Goal: Information Seeking & Learning: Check status

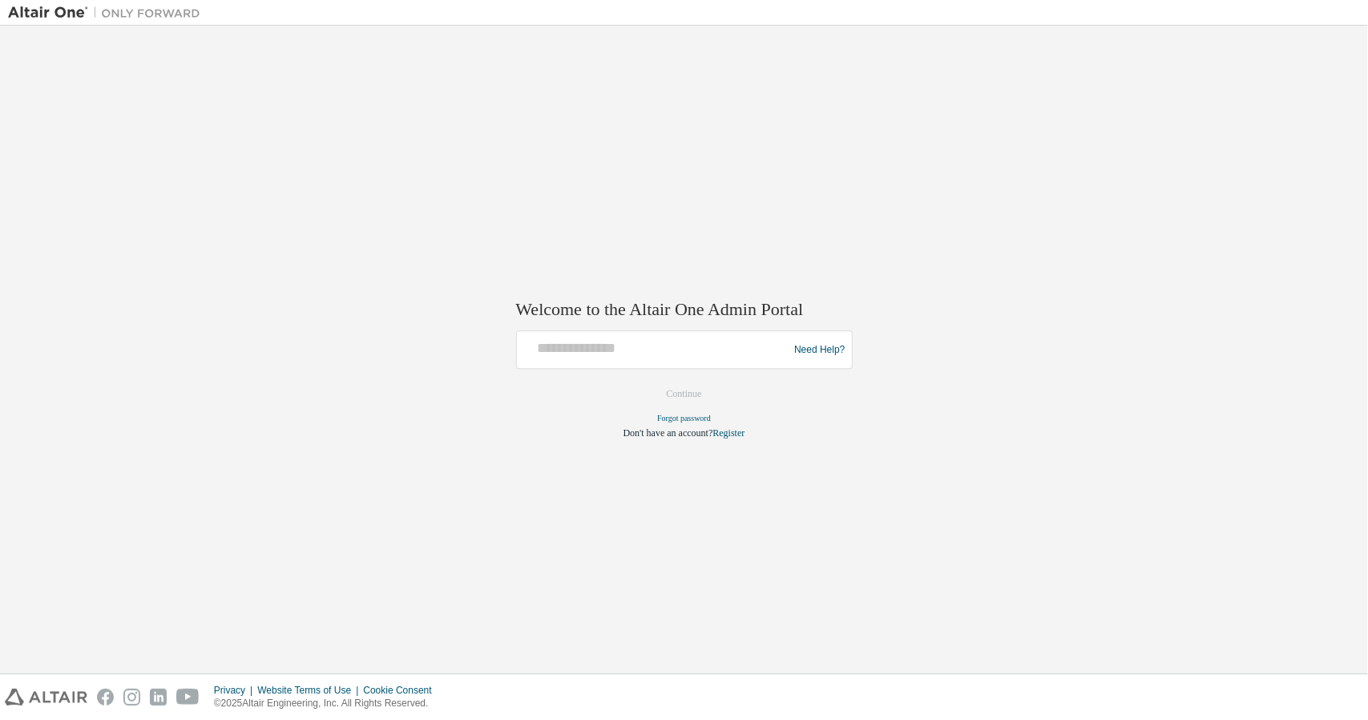
click at [928, 613] on div "Welcome to the Altair One Admin Portal Need Help? Please make sure that you pro…" at bounding box center [684, 349] width 1352 height 631
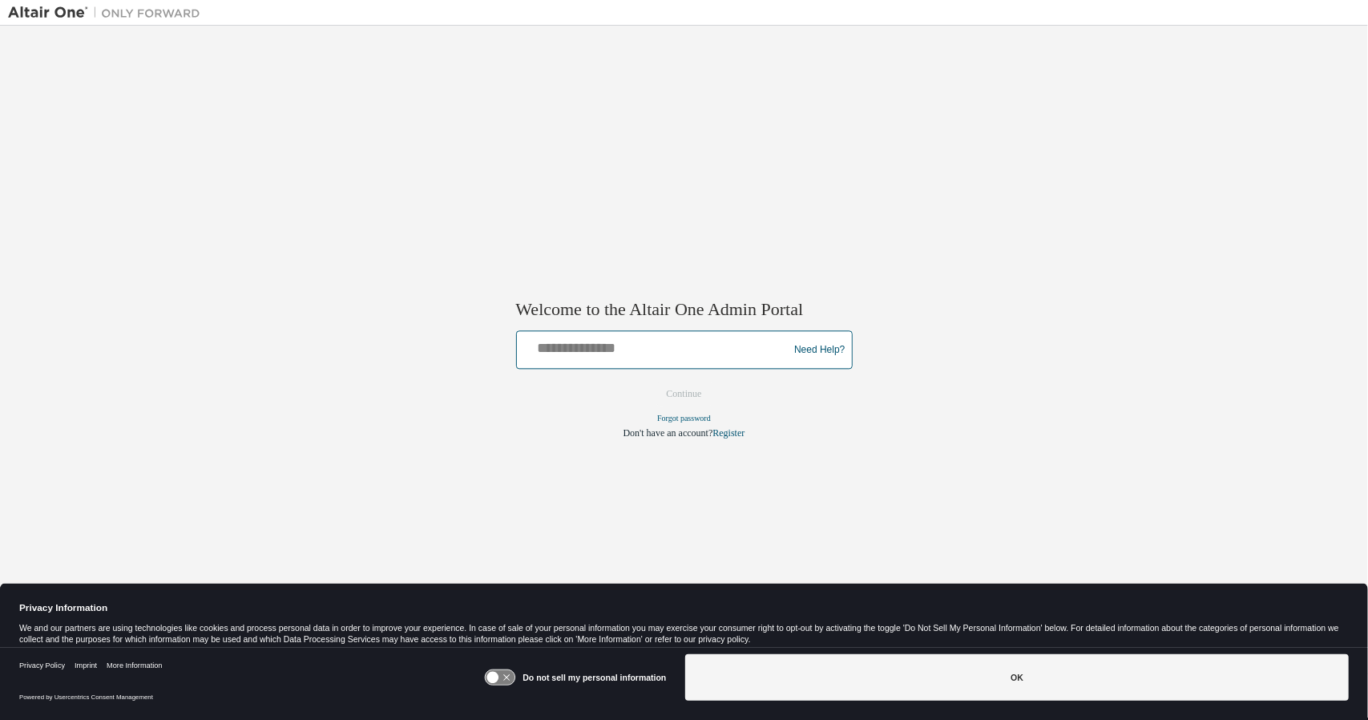
drag, startPoint x: 549, startPoint y: 348, endPoint x: 579, endPoint y: 359, distance: 31.7
click at [549, 348] on input "text" at bounding box center [655, 346] width 264 height 23
type input "**********"
click at [708, 348] on input "**********" at bounding box center [655, 346] width 264 height 23
click at [693, 393] on button "Continue" at bounding box center [684, 394] width 69 height 24
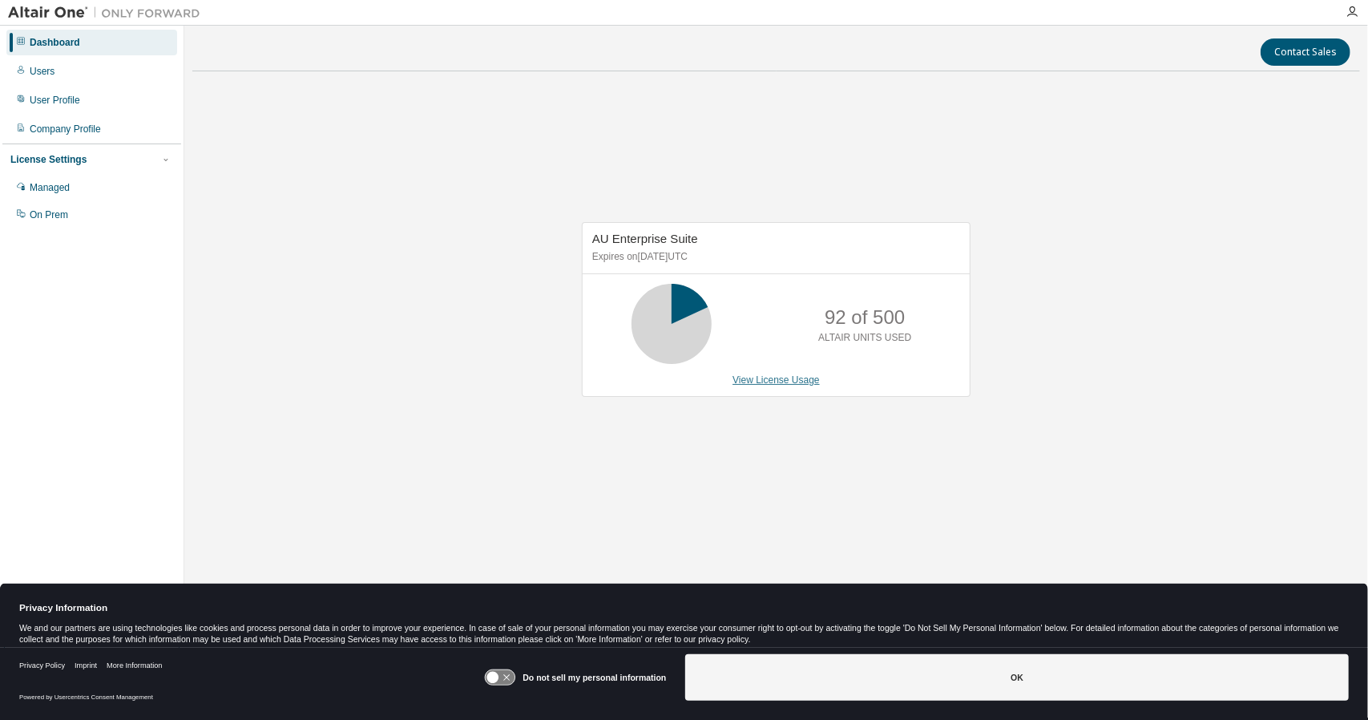
click at [770, 377] on link "View License Usage" at bounding box center [775, 379] width 87 height 11
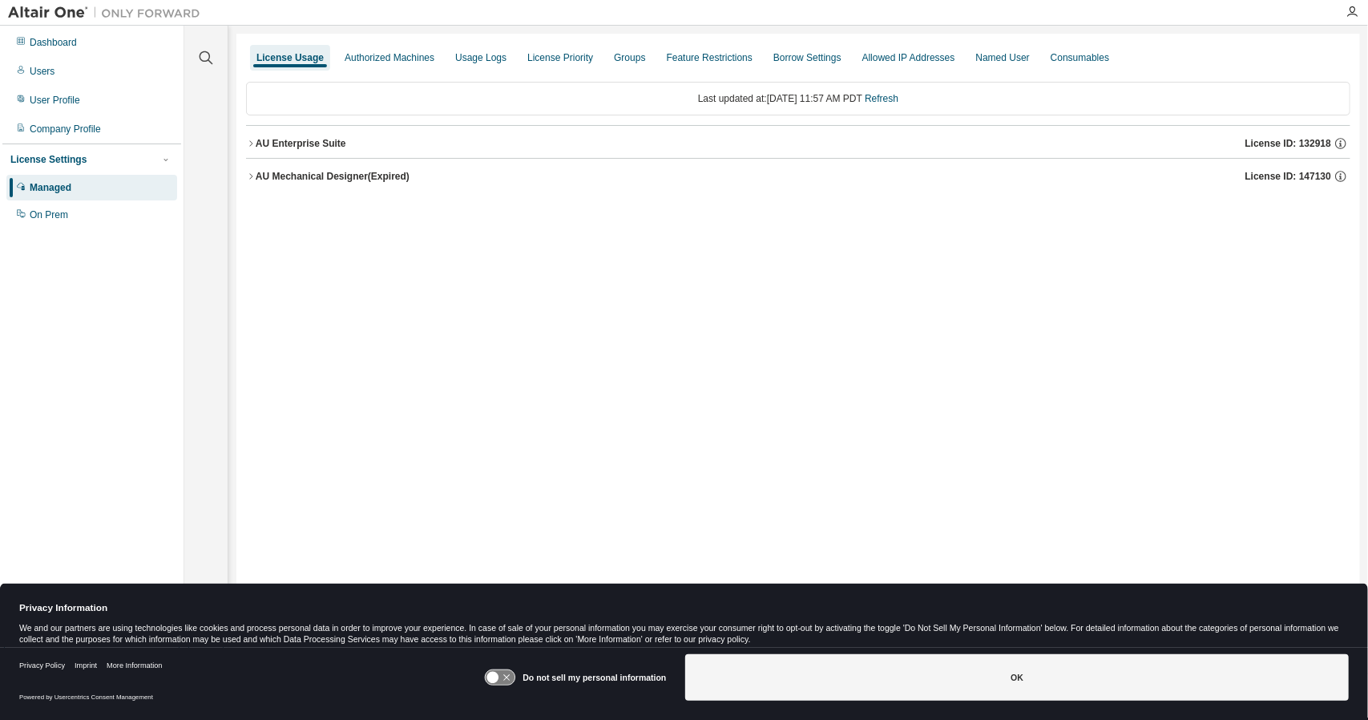
click at [896, 391] on div "License Usage Authorized Machines Usage Logs License Priority Groups Feature Re…" at bounding box center [798, 349] width 1124 height 631
click at [266, 139] on div "AU Enterprise Suite" at bounding box center [301, 143] width 91 height 13
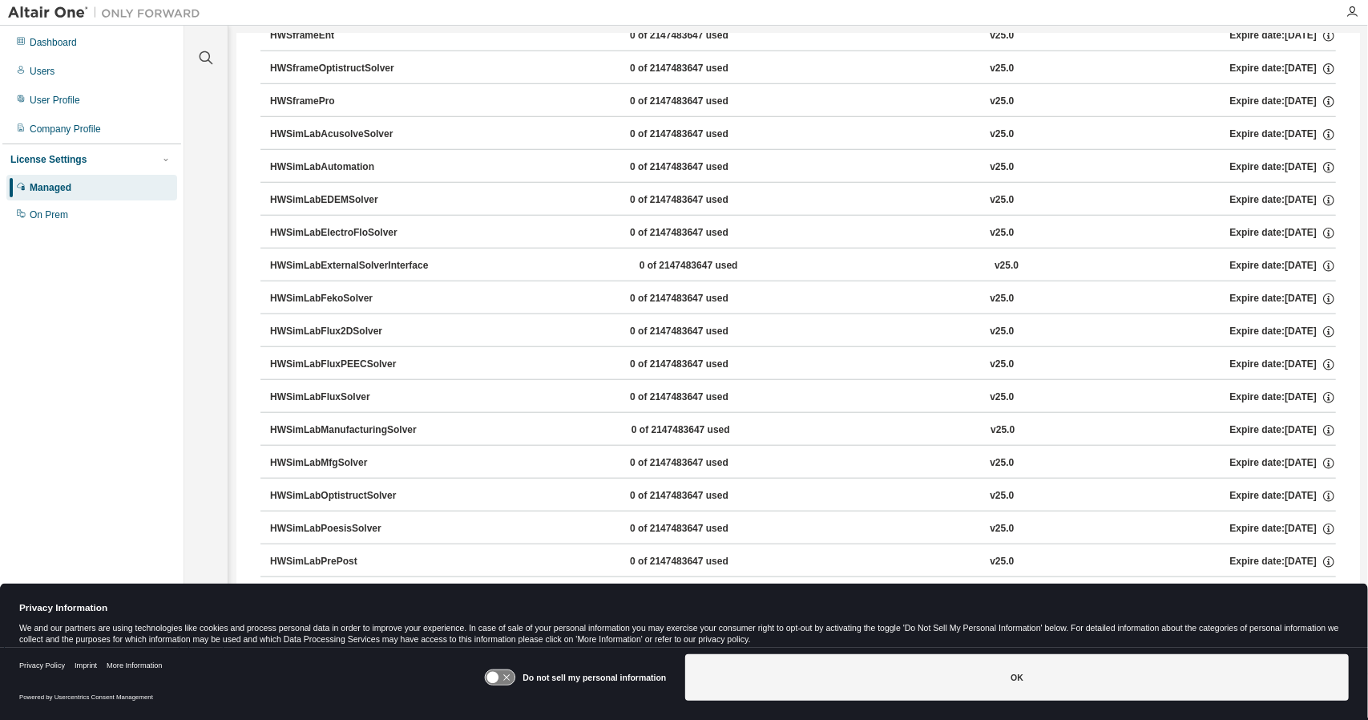
scroll to position [10178, 0]
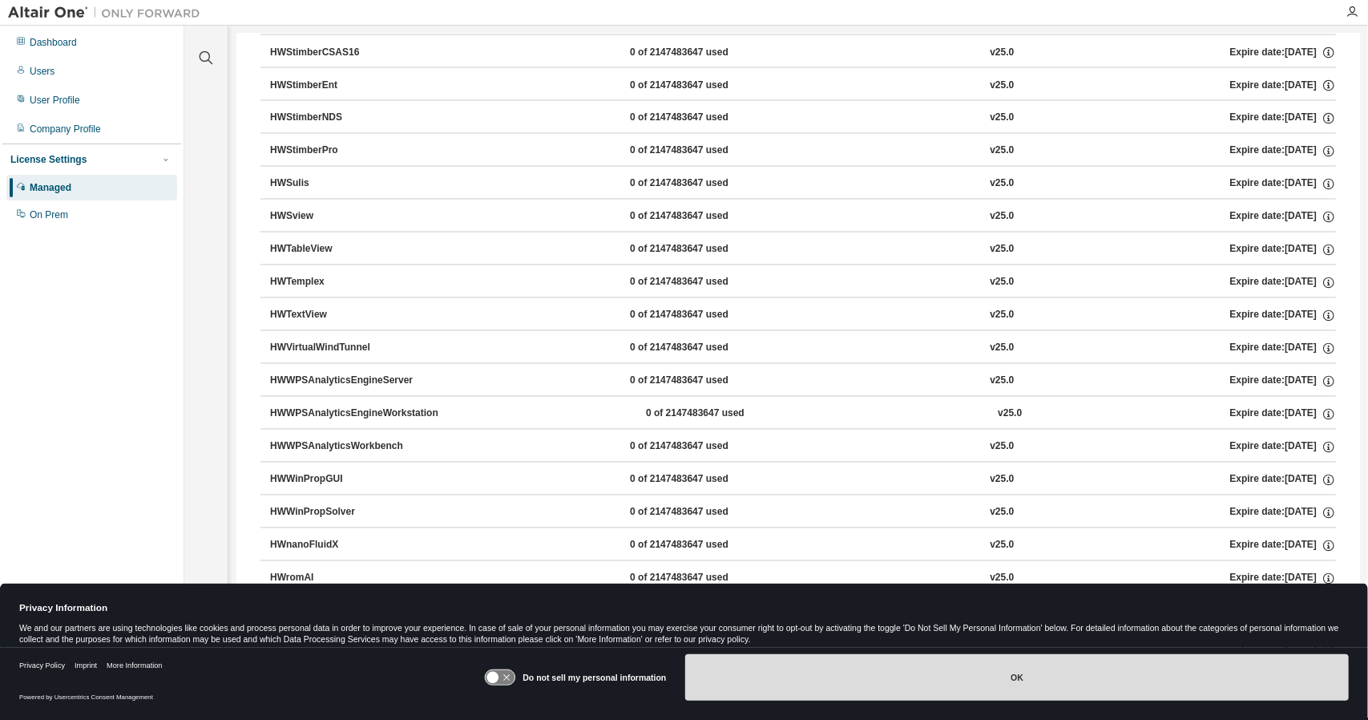
click at [846, 695] on button "OK" at bounding box center [1017, 677] width 664 height 46
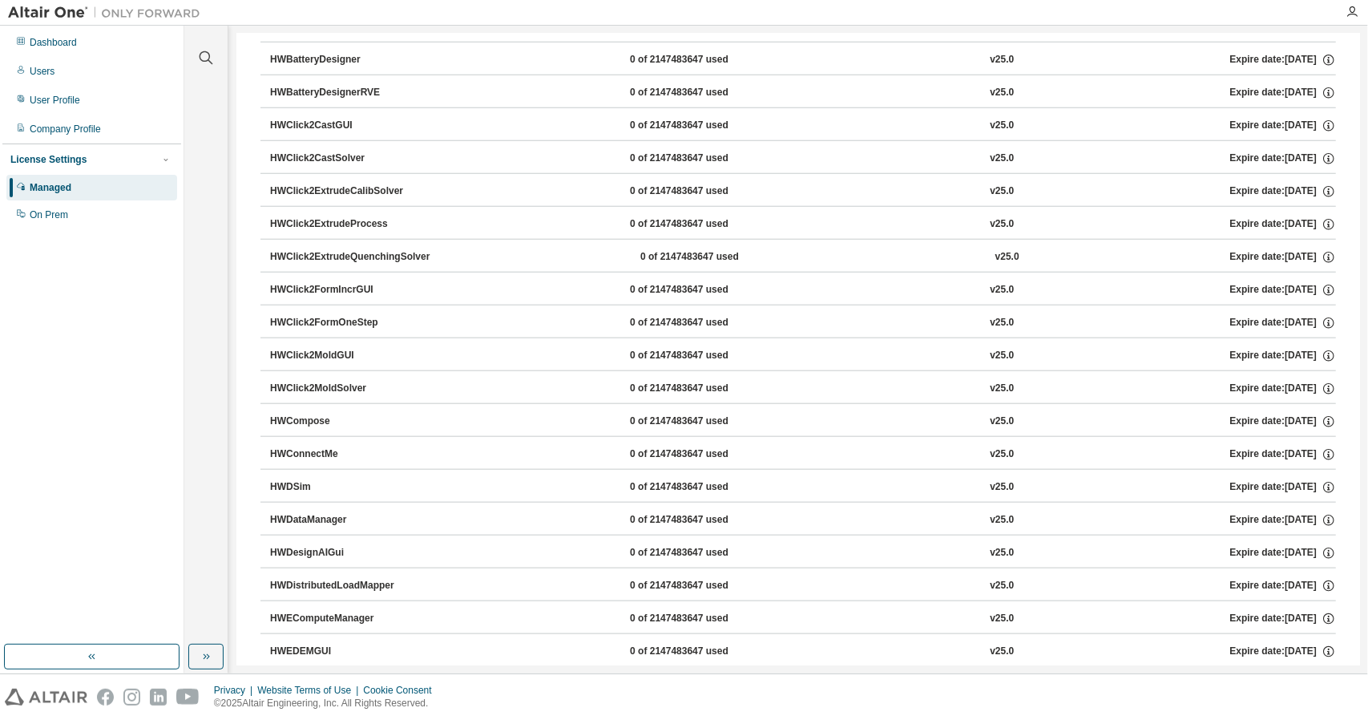
scroll to position [0, 0]
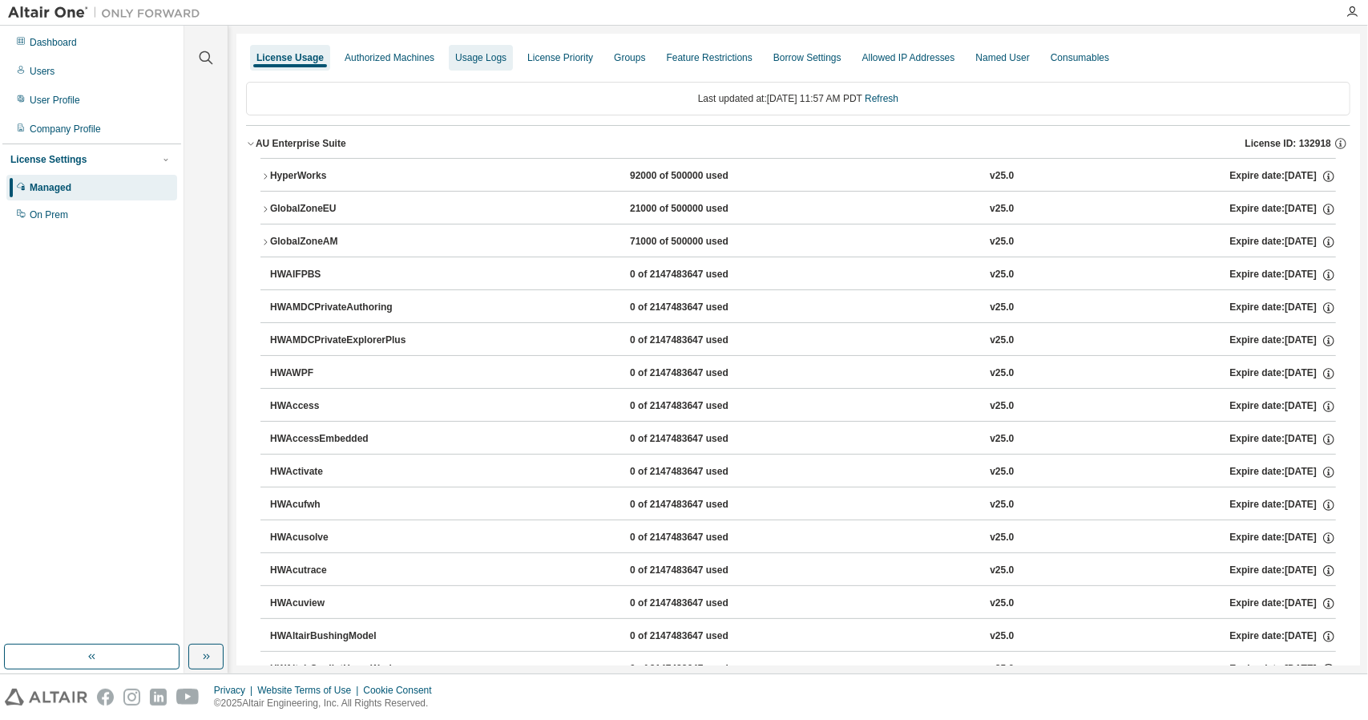
click at [474, 62] on div "Usage Logs" at bounding box center [480, 57] width 51 height 13
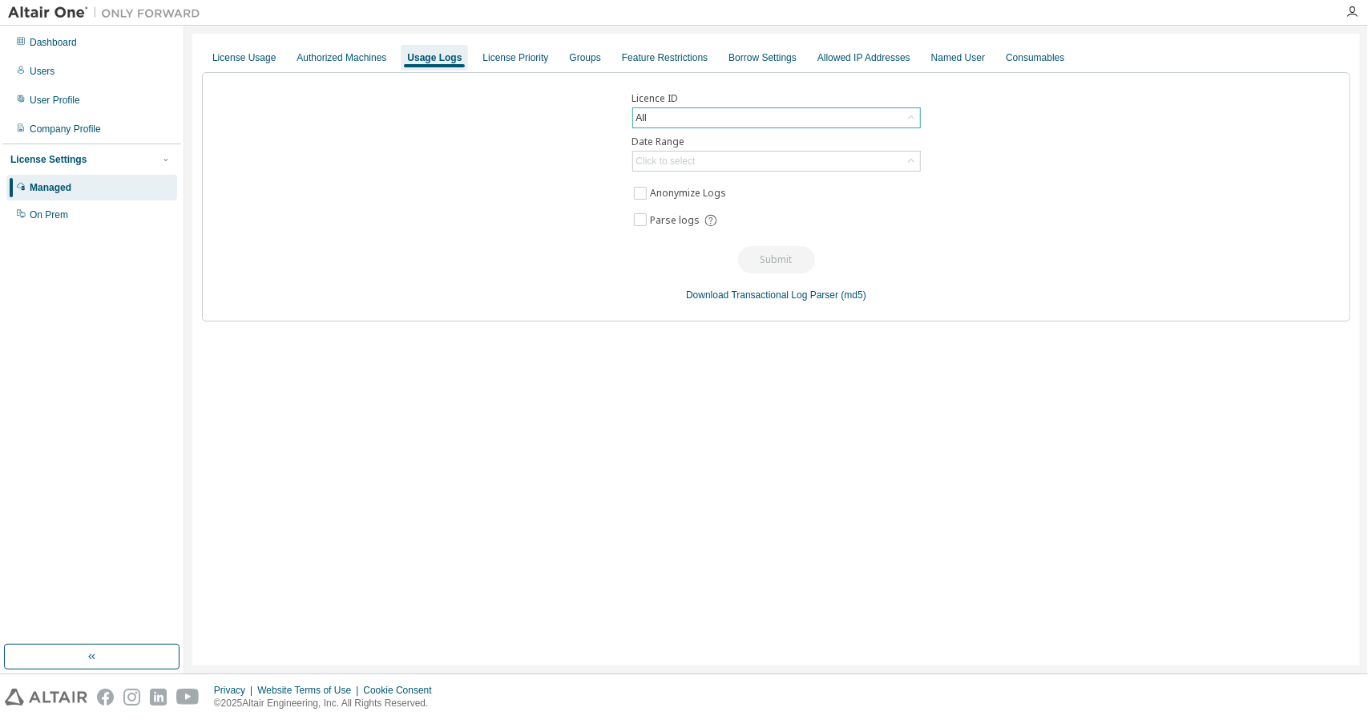
click at [715, 124] on div "All" at bounding box center [776, 117] width 287 height 19
click at [719, 121] on div "All" at bounding box center [776, 117] width 287 height 19
click at [724, 155] on div "Click to select" at bounding box center [776, 160] width 287 height 19
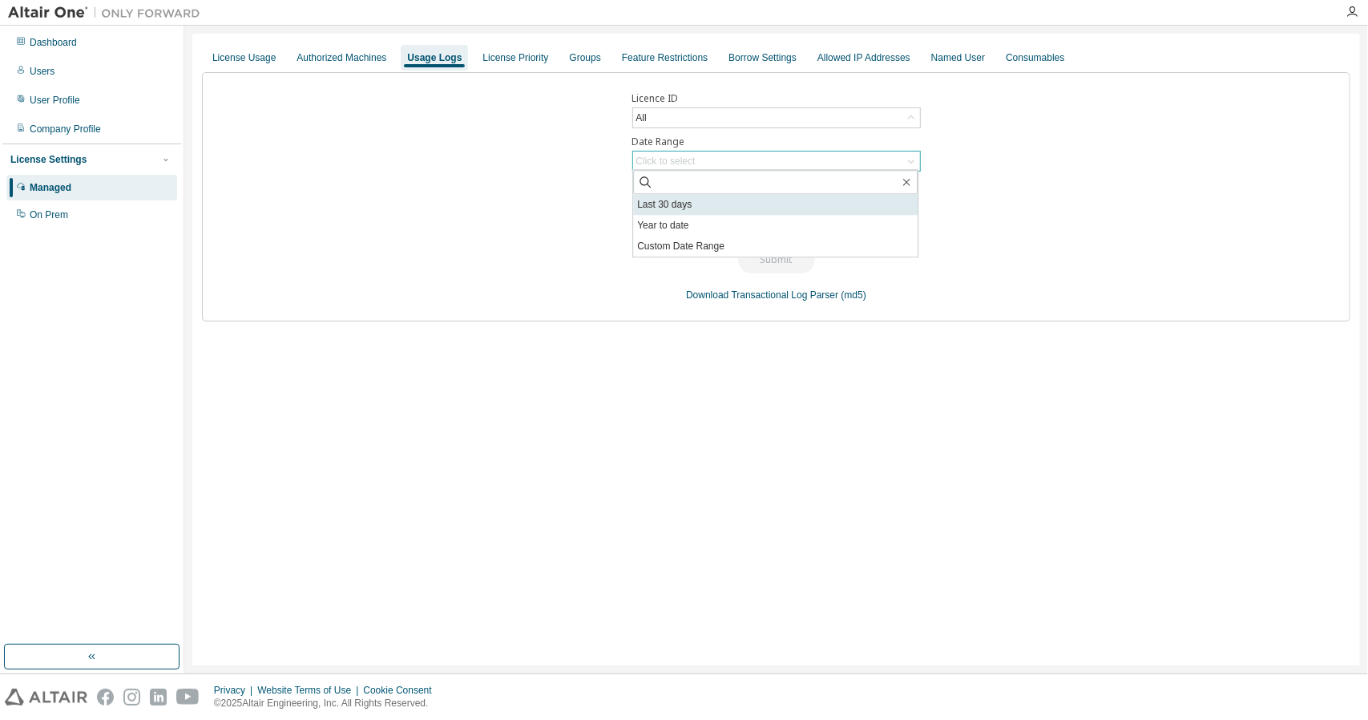
click at [694, 206] on li "Last 30 days" at bounding box center [775, 204] width 284 height 21
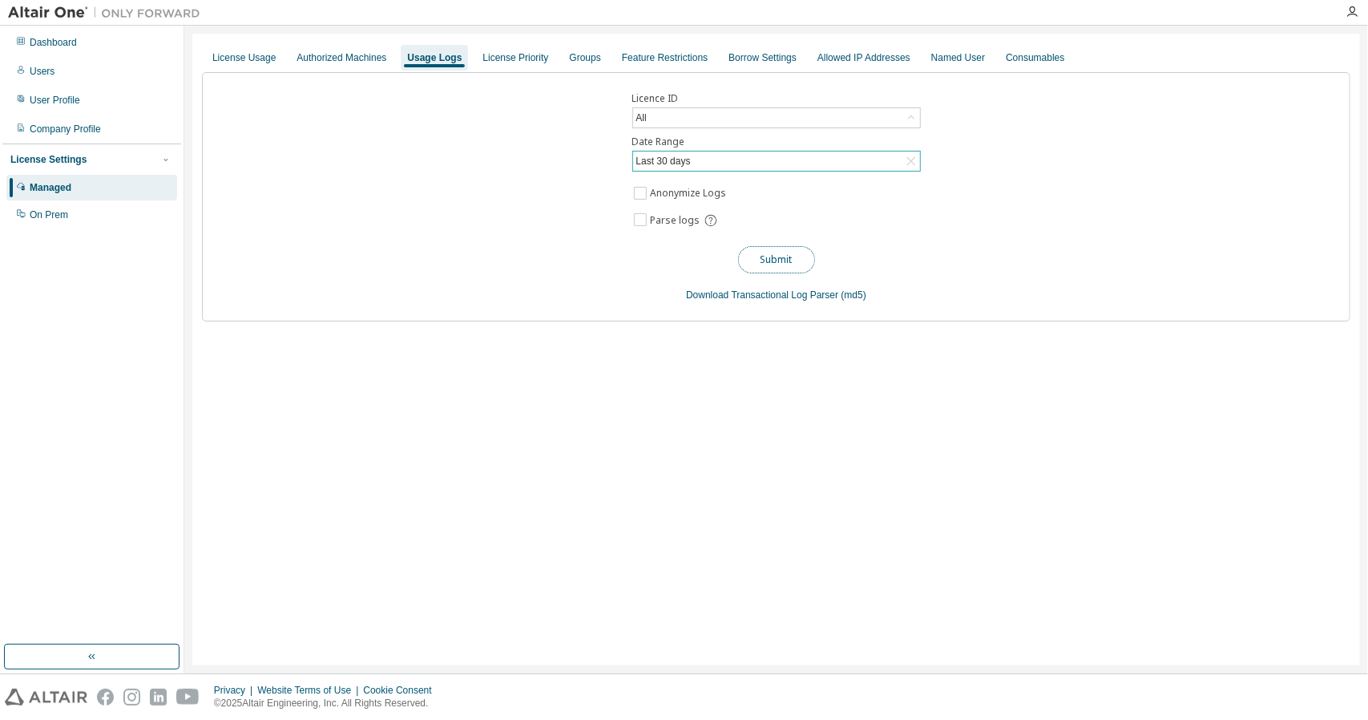
click at [799, 265] on button "Submit" at bounding box center [776, 259] width 77 height 27
click at [535, 60] on div "License Priority" at bounding box center [515, 57] width 66 height 13
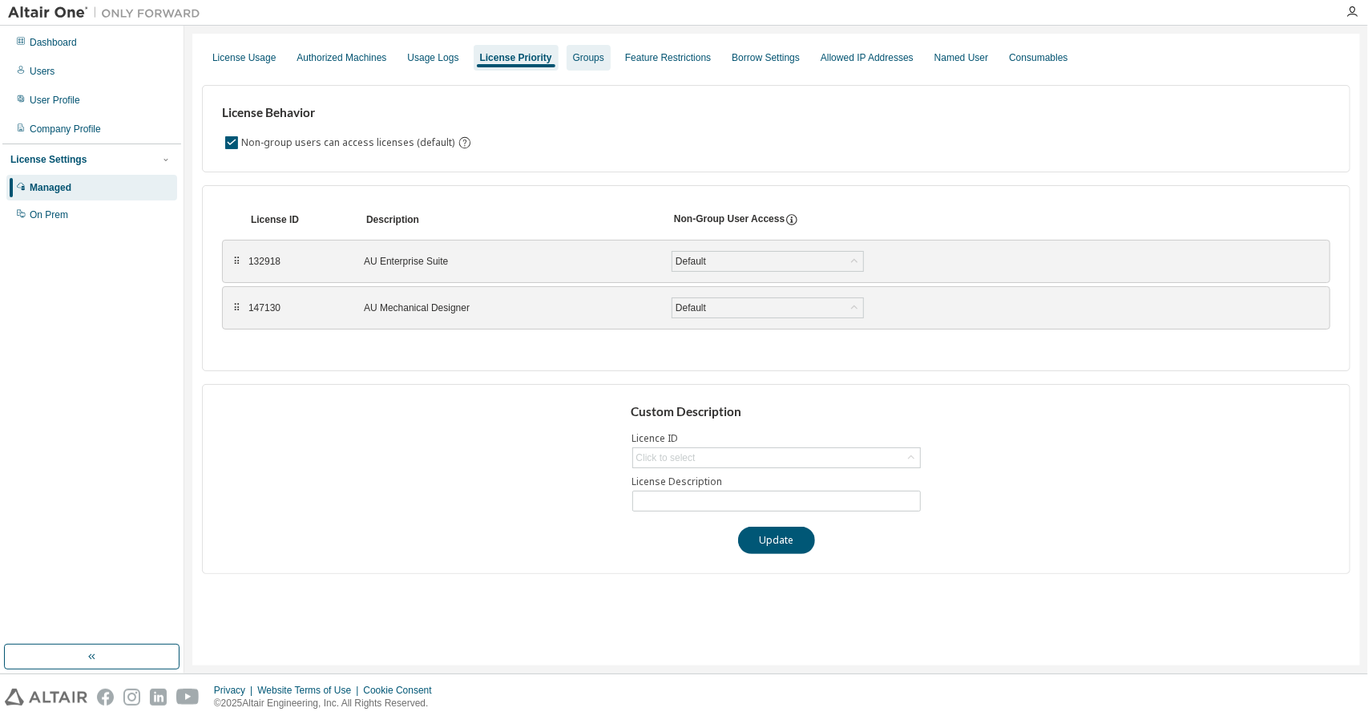
click at [604, 55] on div "Groups" at bounding box center [588, 57] width 31 height 13
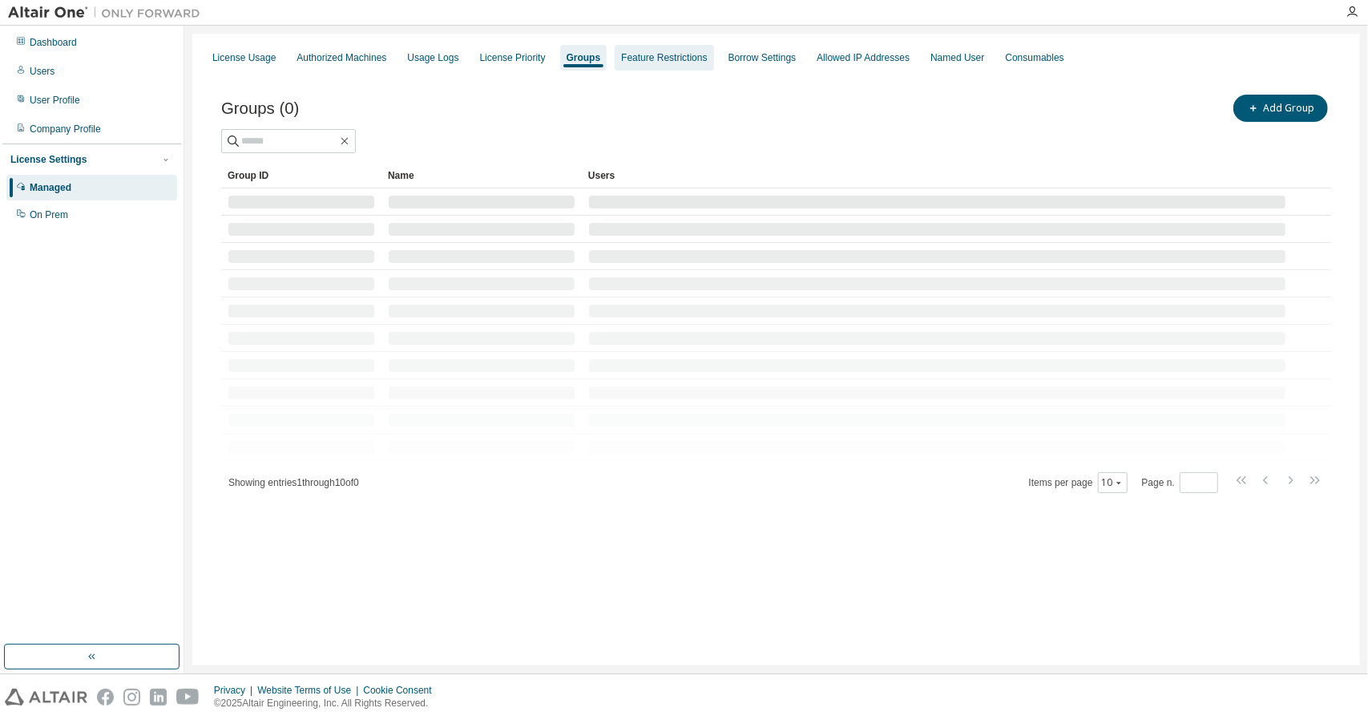
click at [642, 52] on div "Feature Restrictions" at bounding box center [664, 57] width 86 height 13
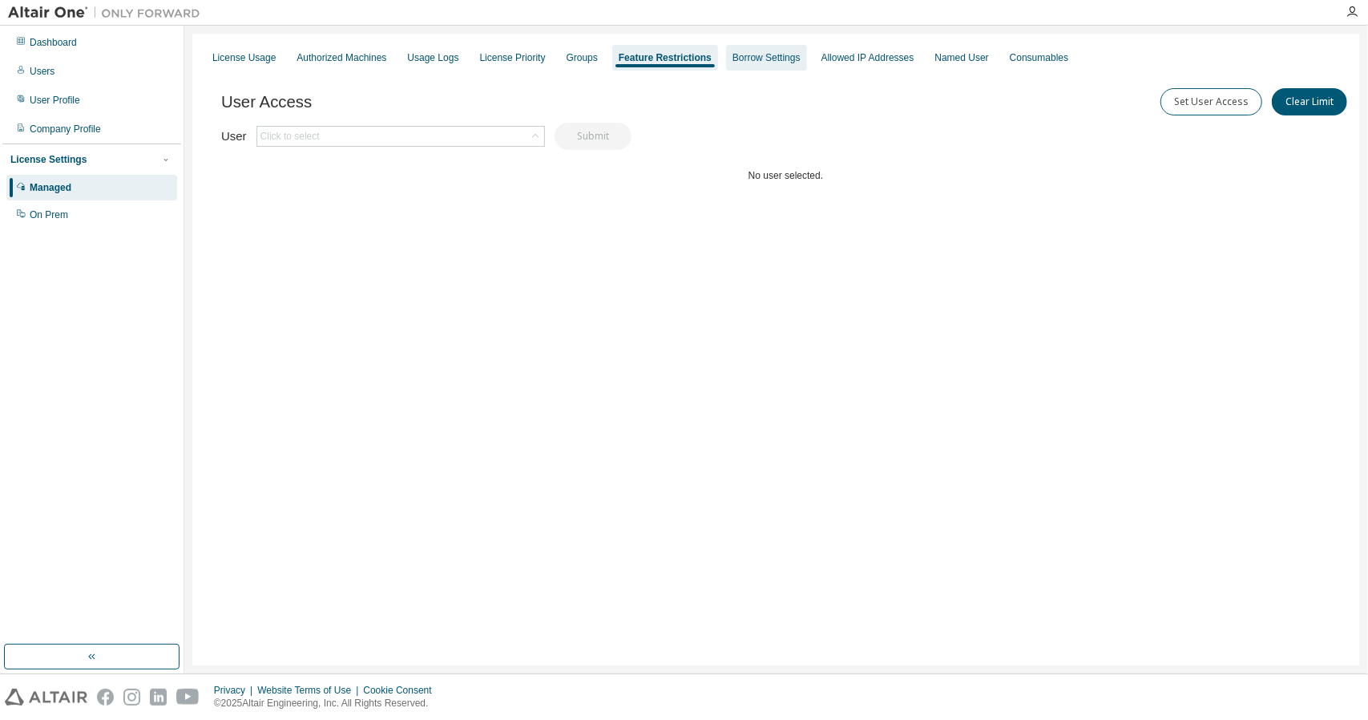
click at [777, 63] on div "Borrow Settings" at bounding box center [766, 57] width 68 height 13
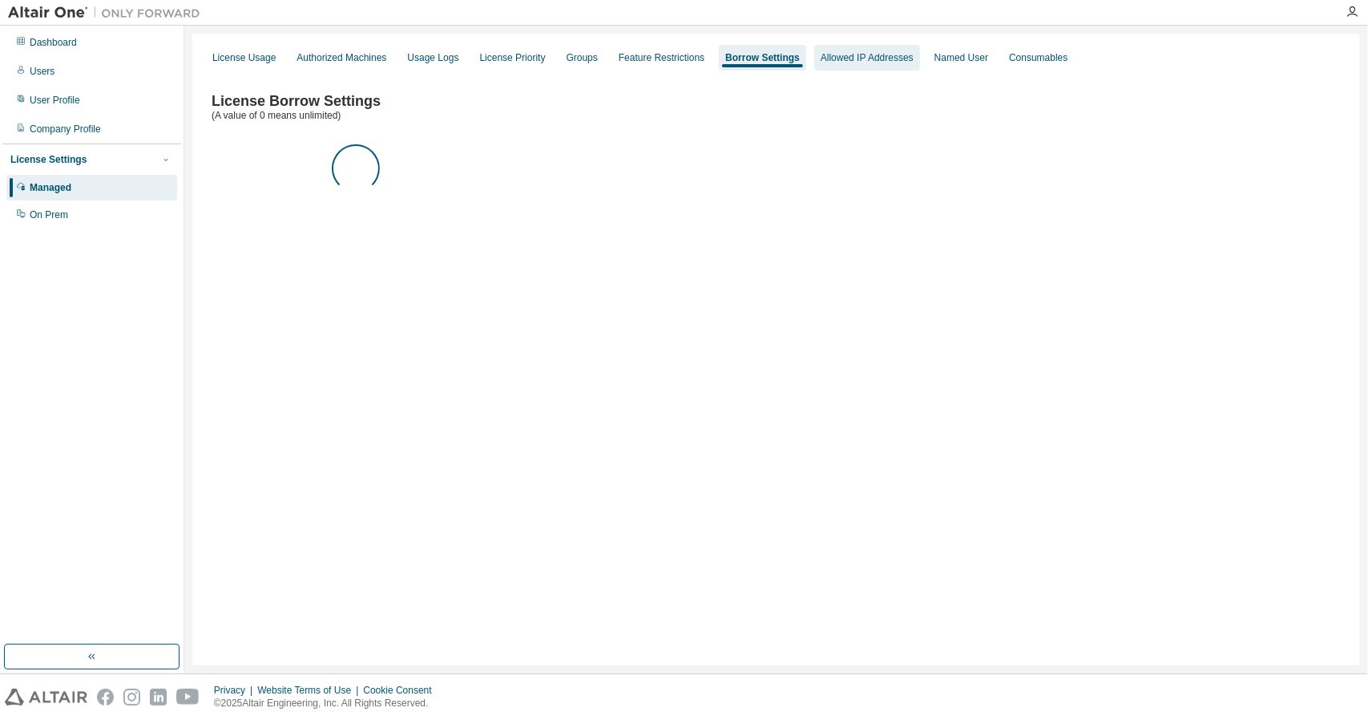
click at [899, 70] on div "Allowed IP Addresses" at bounding box center [867, 58] width 106 height 26
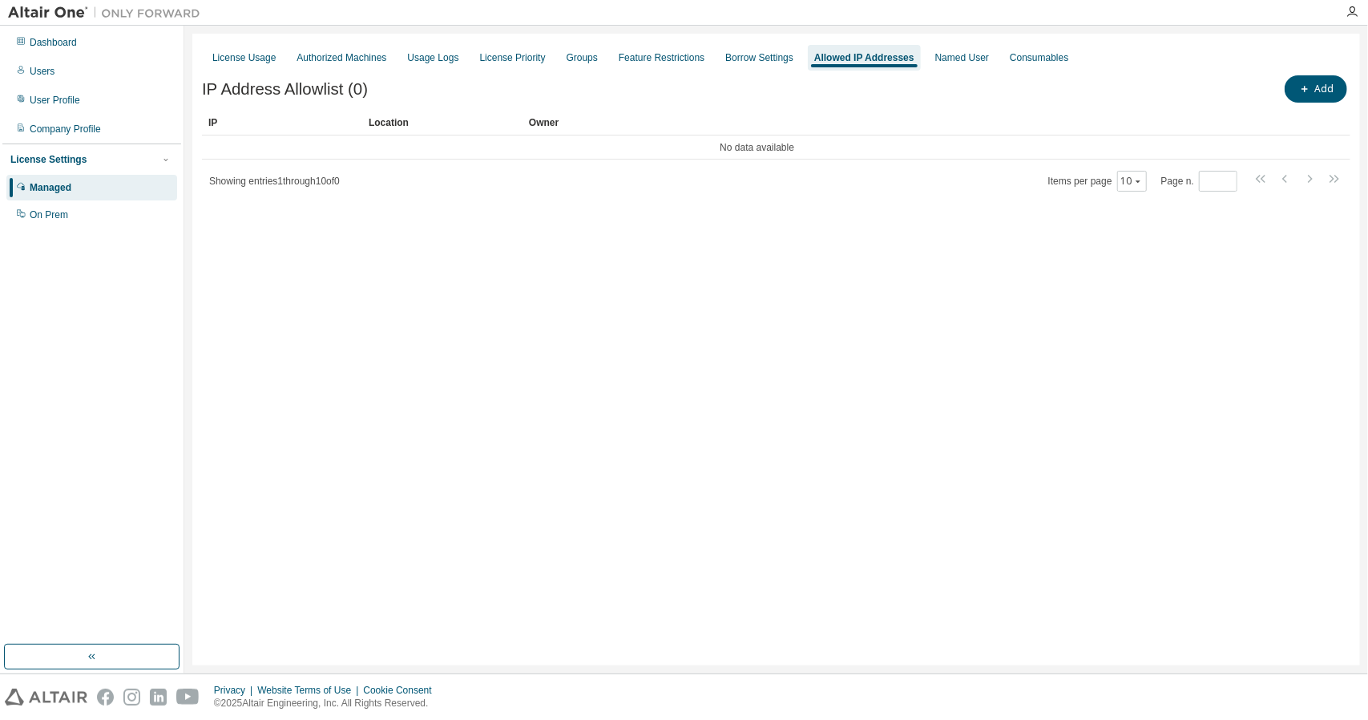
drag, startPoint x: 243, startPoint y: 64, endPoint x: 232, endPoint y: 70, distance: 11.8
click at [244, 64] on div "License Usage" at bounding box center [244, 58] width 76 height 26
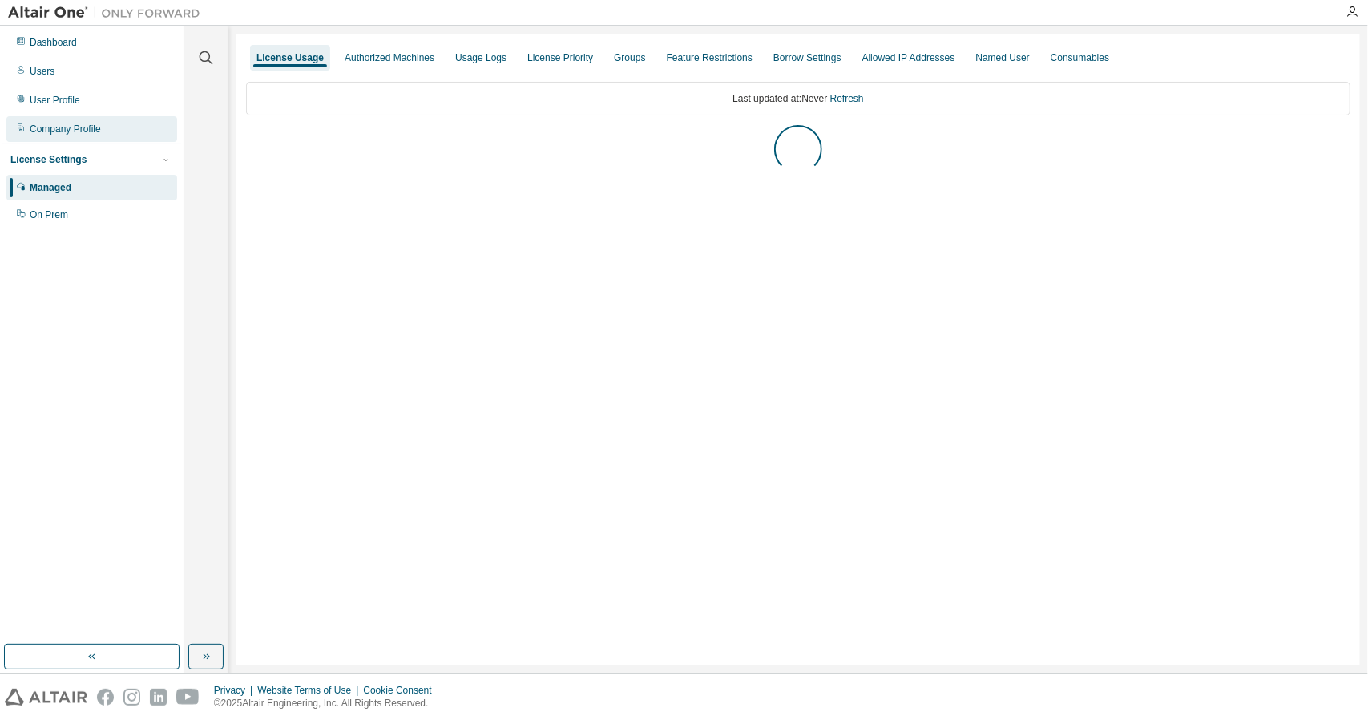
click at [84, 122] on div "Company Profile" at bounding box center [91, 129] width 171 height 26
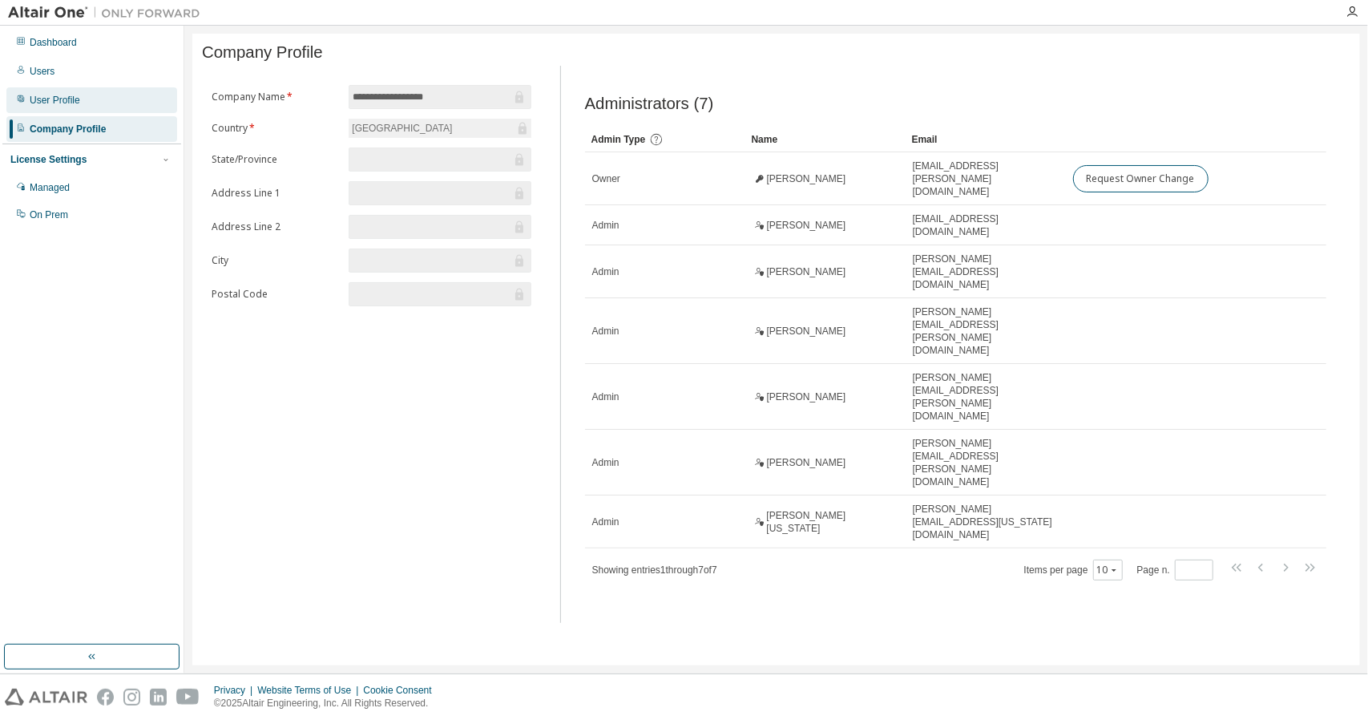
click at [80, 106] on div "User Profile" at bounding box center [55, 100] width 50 height 13
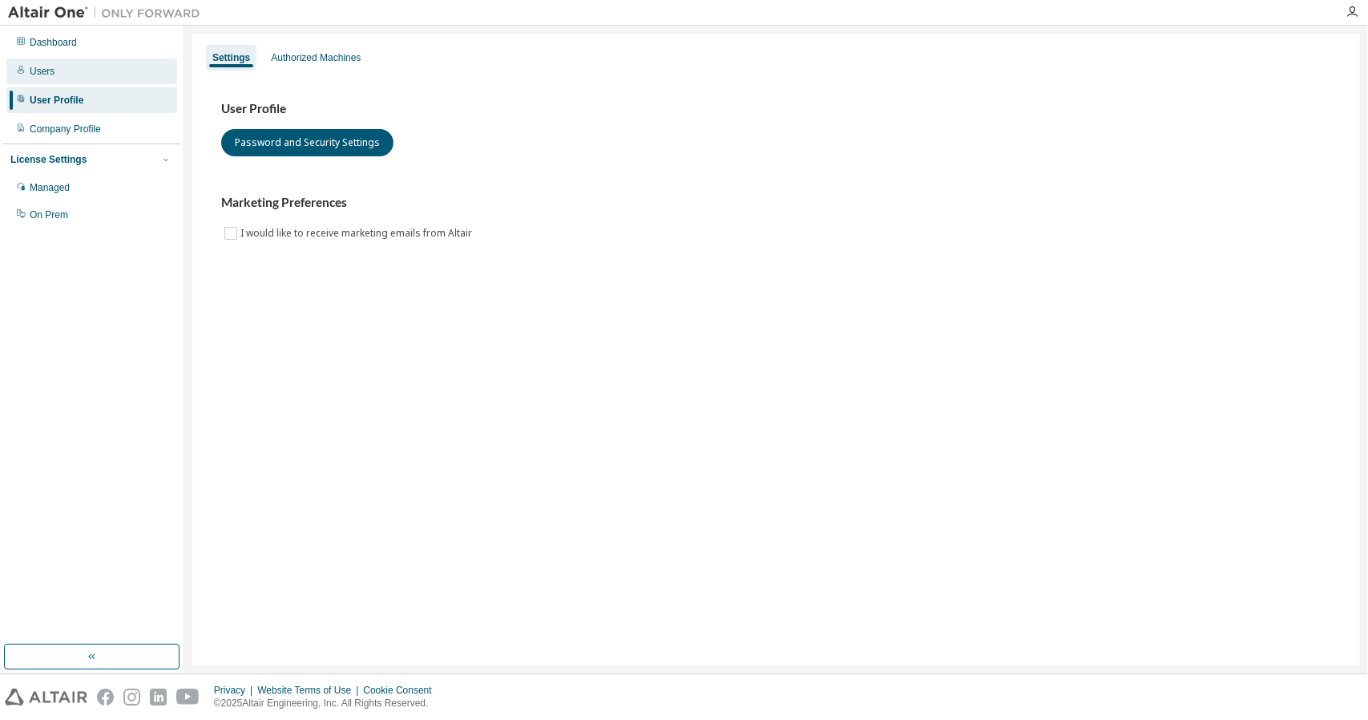
click at [70, 68] on div "Users" at bounding box center [91, 72] width 171 height 26
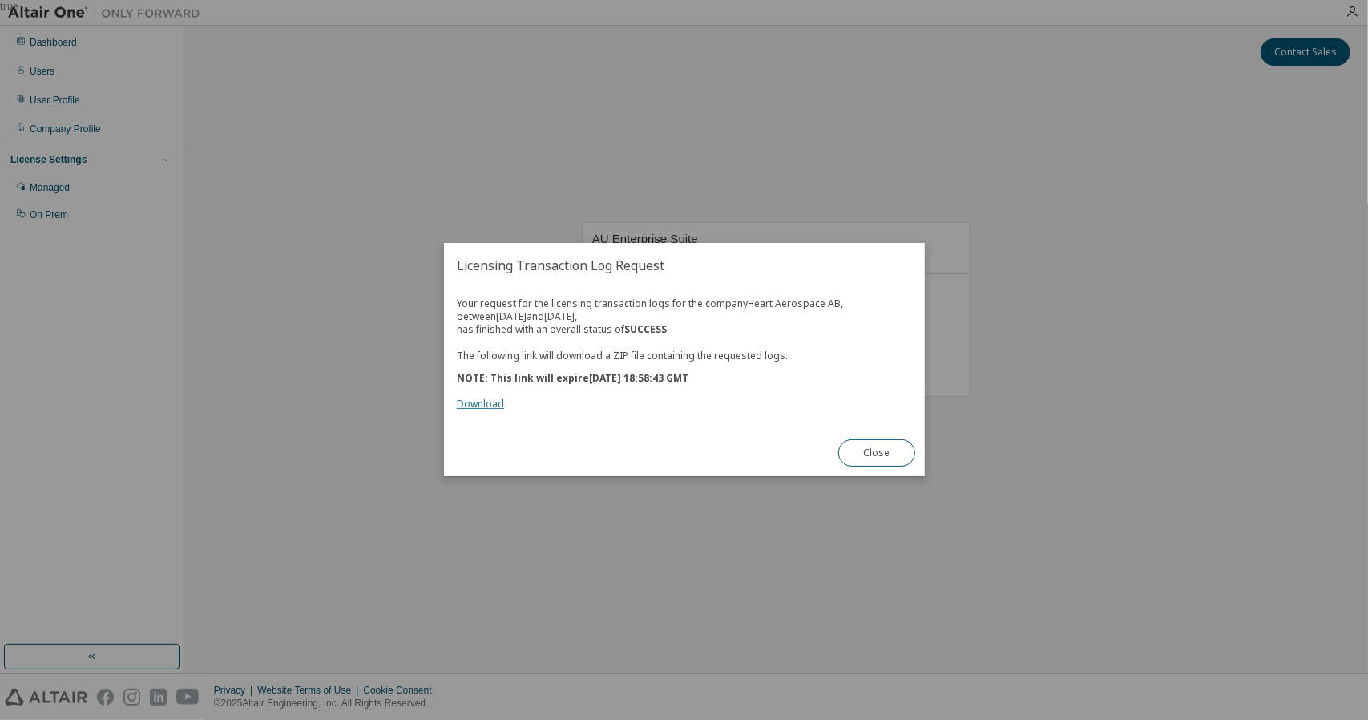
click at [478, 407] on link "Download" at bounding box center [480, 404] width 47 height 14
click at [882, 458] on button "Close" at bounding box center [876, 453] width 77 height 27
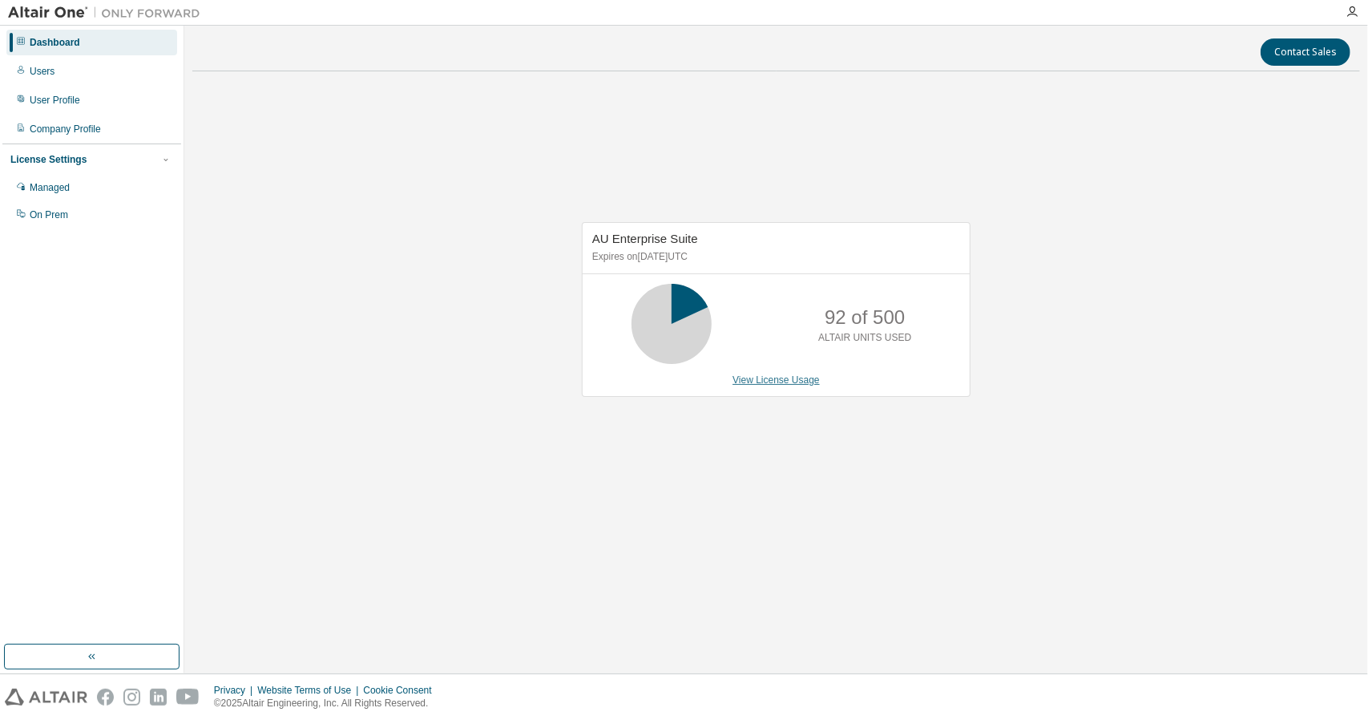
click at [757, 374] on link "View License Usage" at bounding box center [775, 379] width 87 height 11
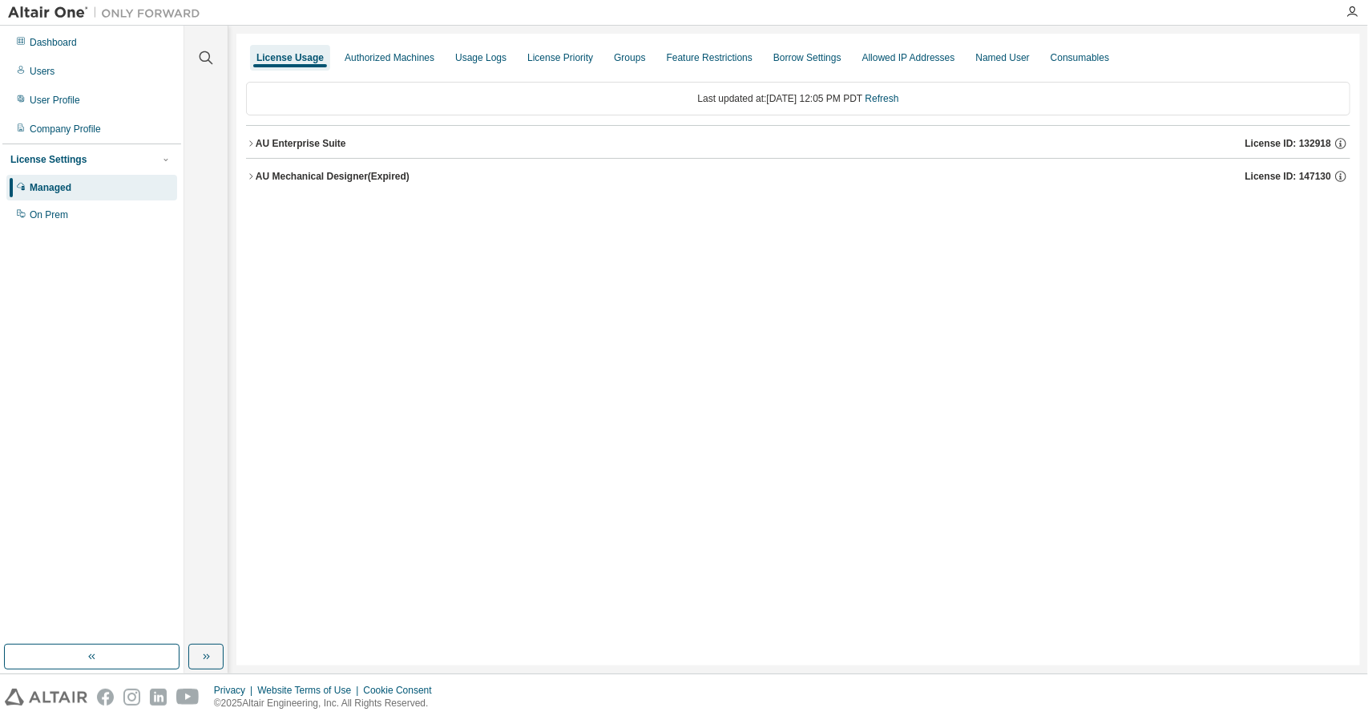
click at [257, 139] on div "AU Enterprise Suite" at bounding box center [301, 143] width 91 height 13
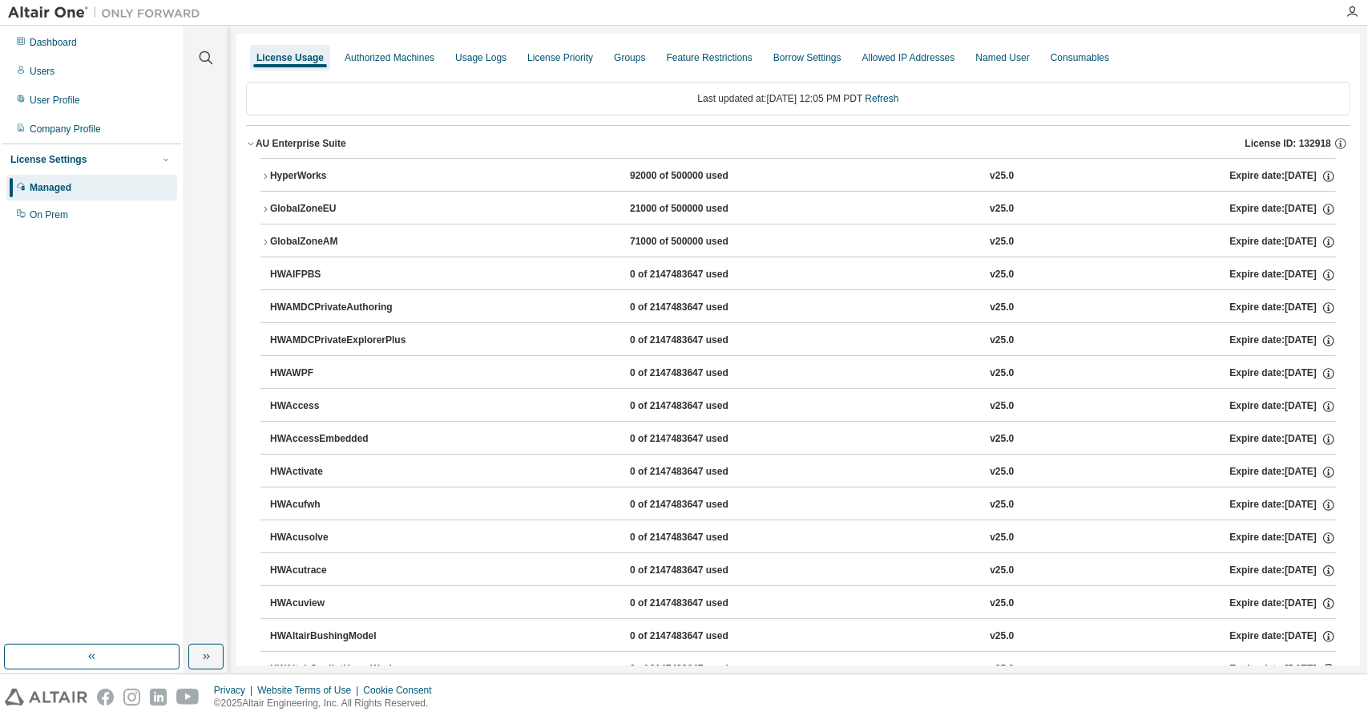
drag, startPoint x: 276, startPoint y: 156, endPoint x: 269, endPoint y: 166, distance: 11.6
click at [268, 172] on icon "button" at bounding box center [265, 176] width 10 height 10
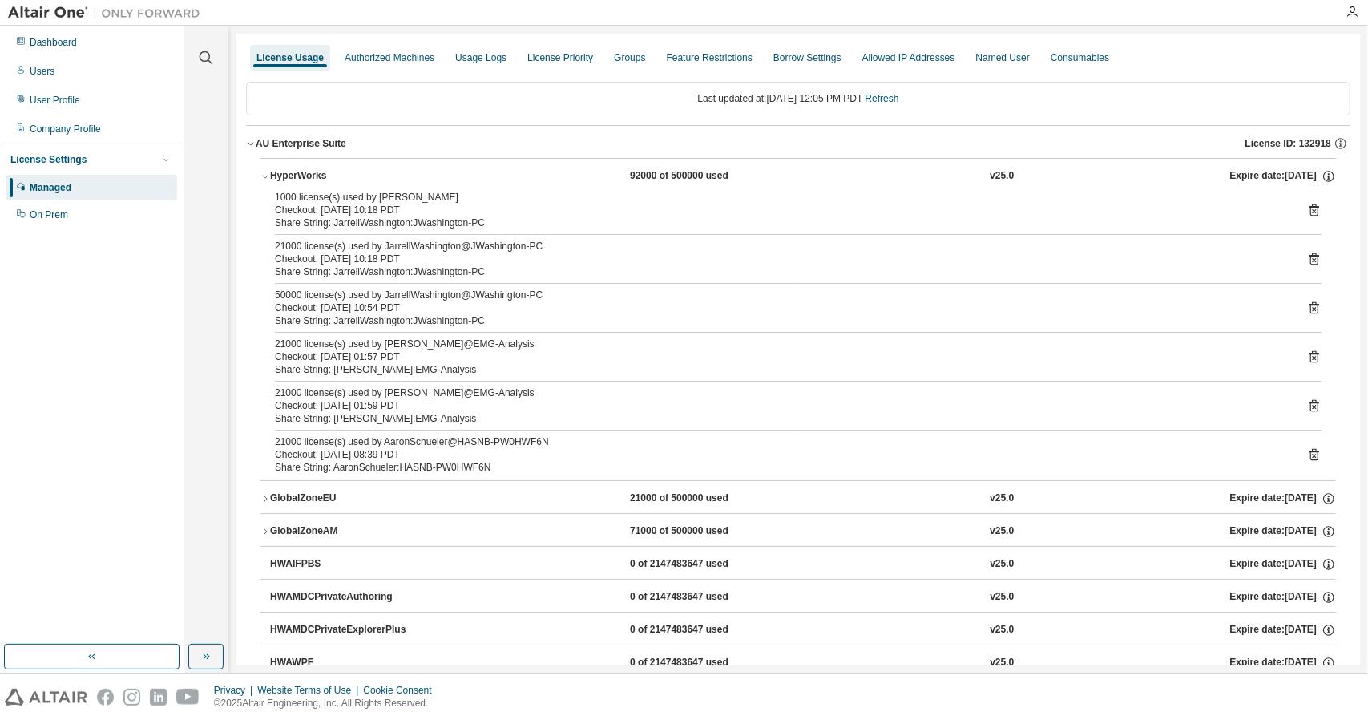
click at [263, 167] on button "HyperWorks 92000 of 500000 used v25.0 Expire date: 2025-08-31" at bounding box center [797, 176] width 1075 height 35
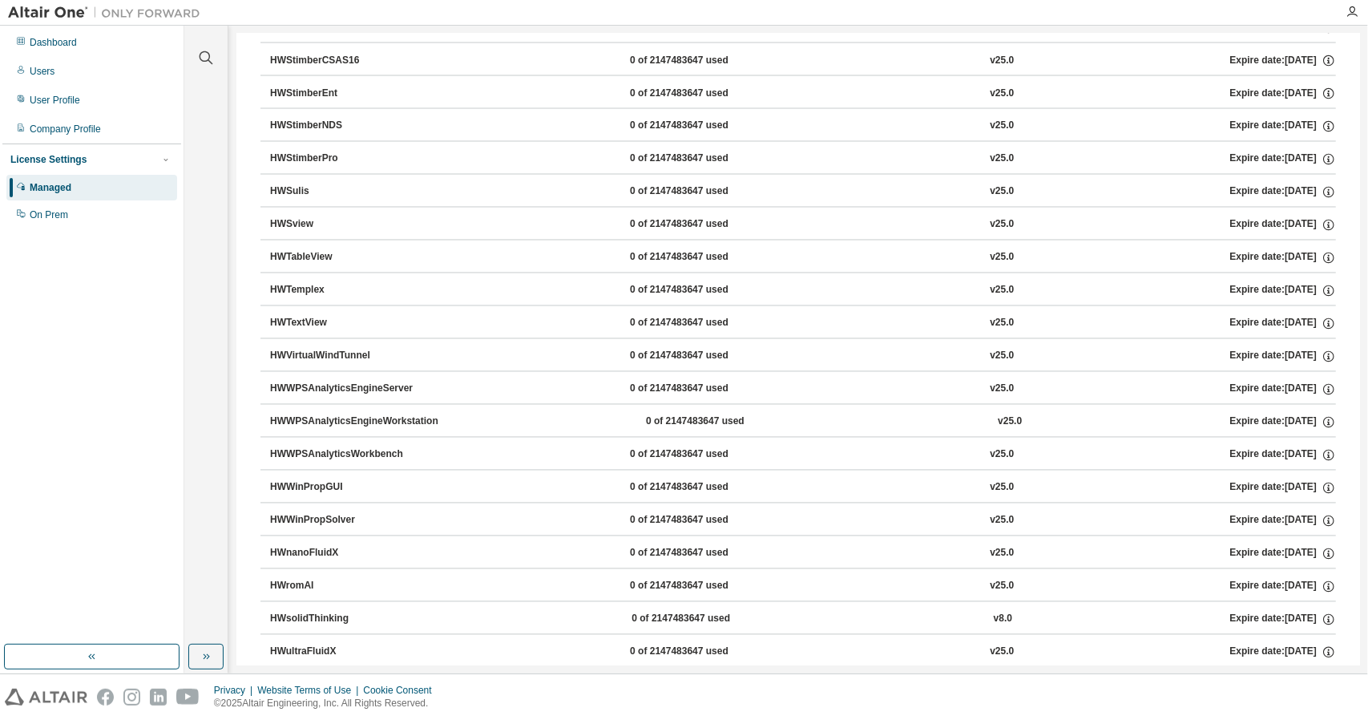
scroll to position [10178, 0]
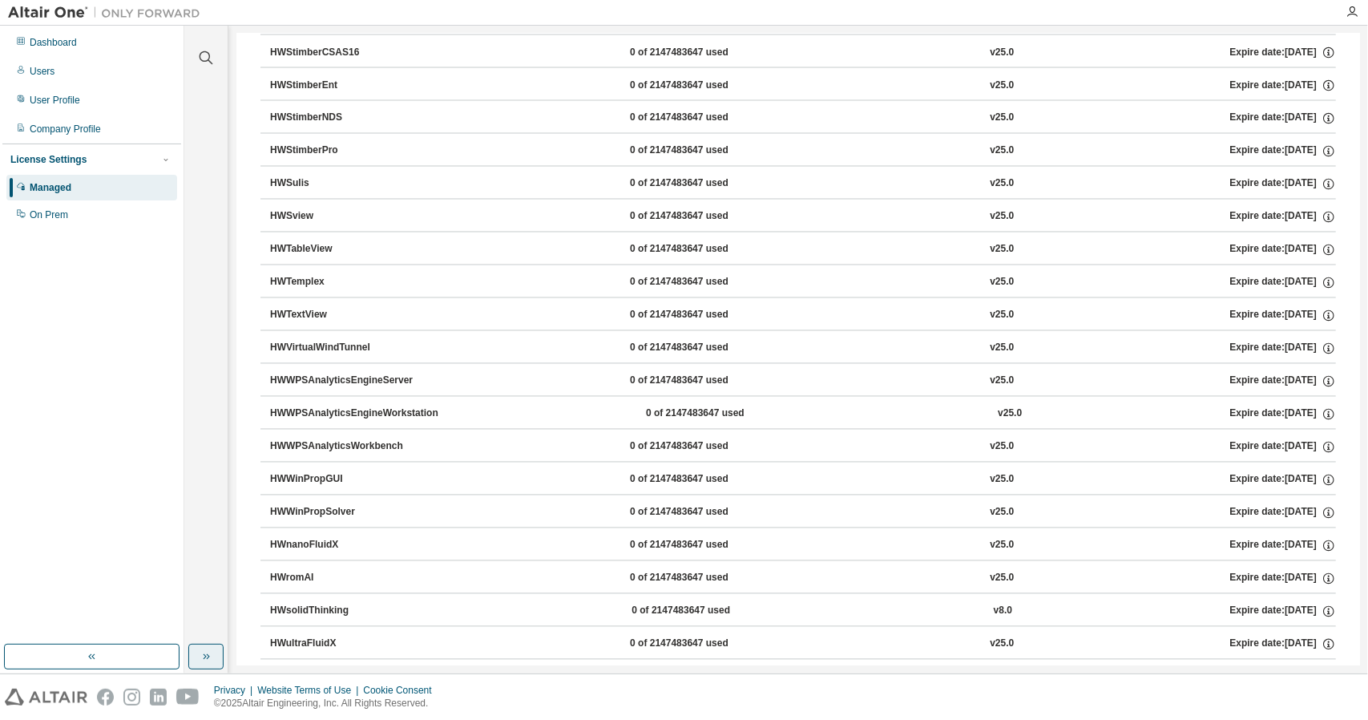
click at [215, 654] on button "button" at bounding box center [205, 657] width 35 height 26
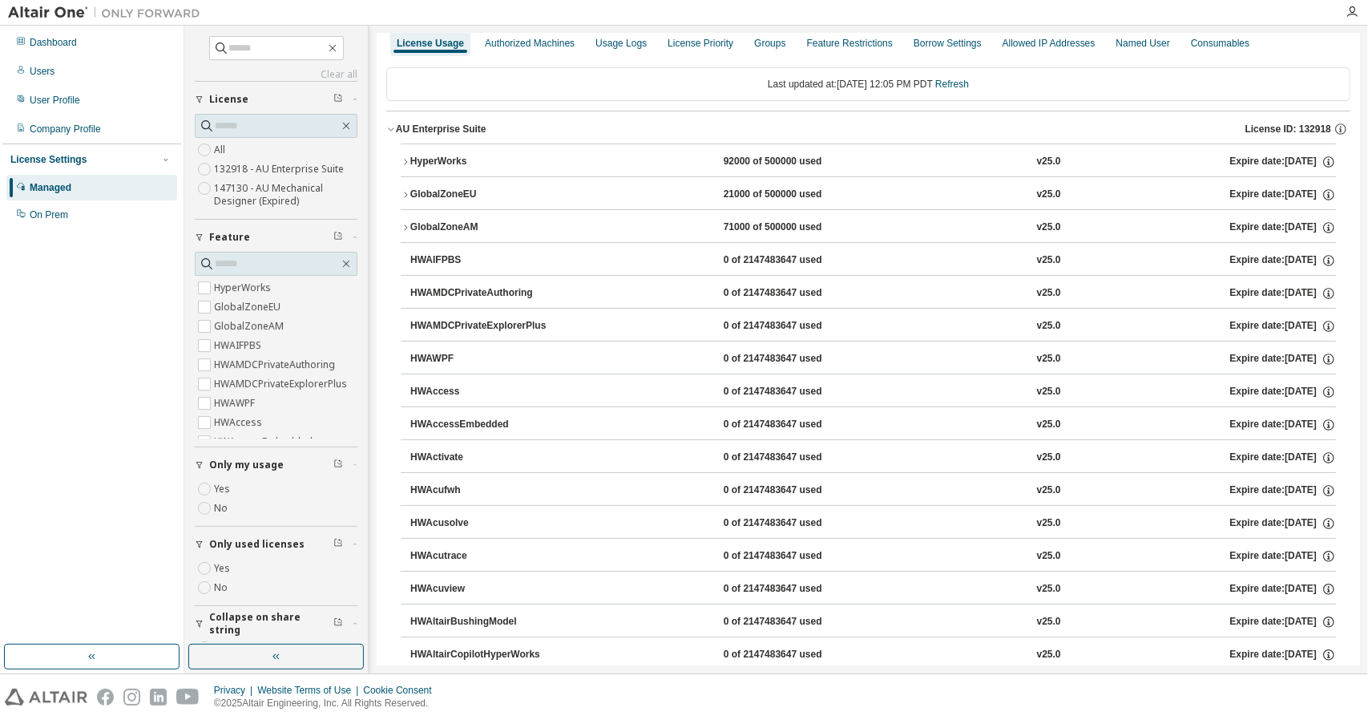
scroll to position [0, 0]
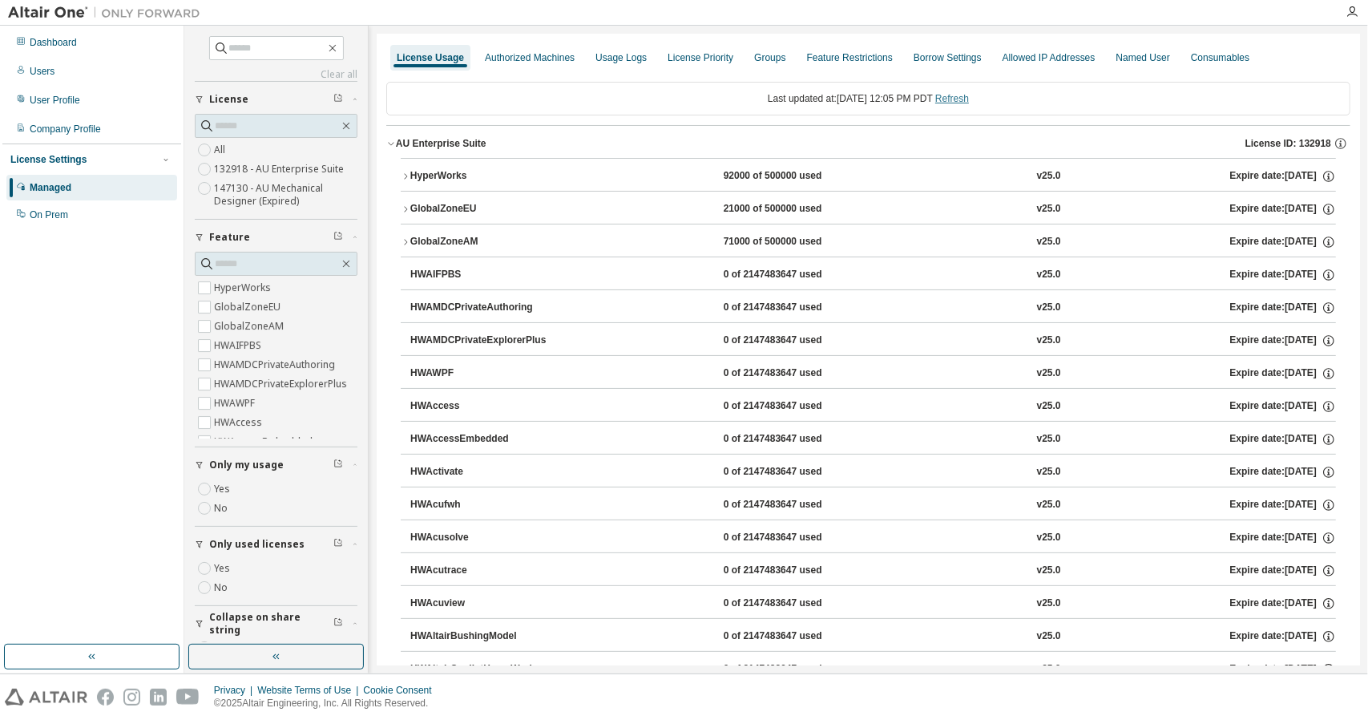
click at [962, 99] on link "Refresh" at bounding box center [952, 98] width 34 height 11
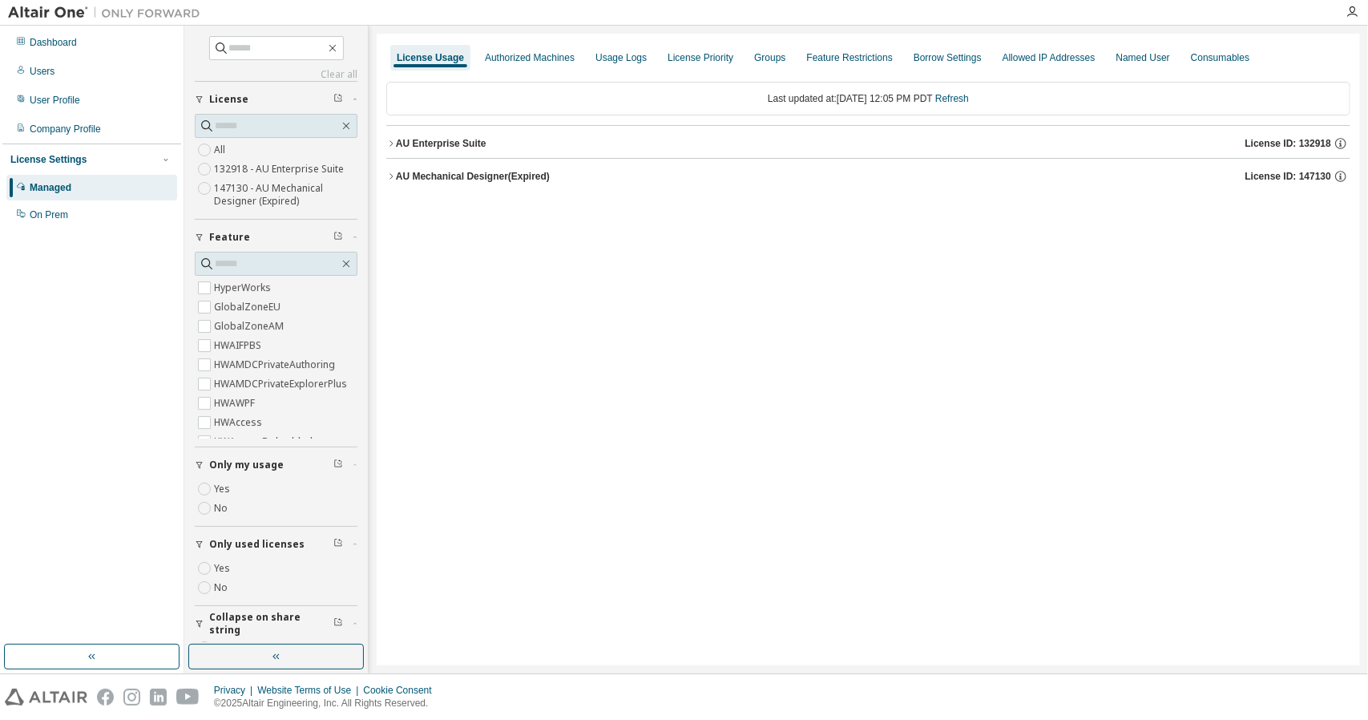
click at [471, 131] on button "AU Enterprise Suite License ID: 132918" at bounding box center [868, 143] width 964 height 35
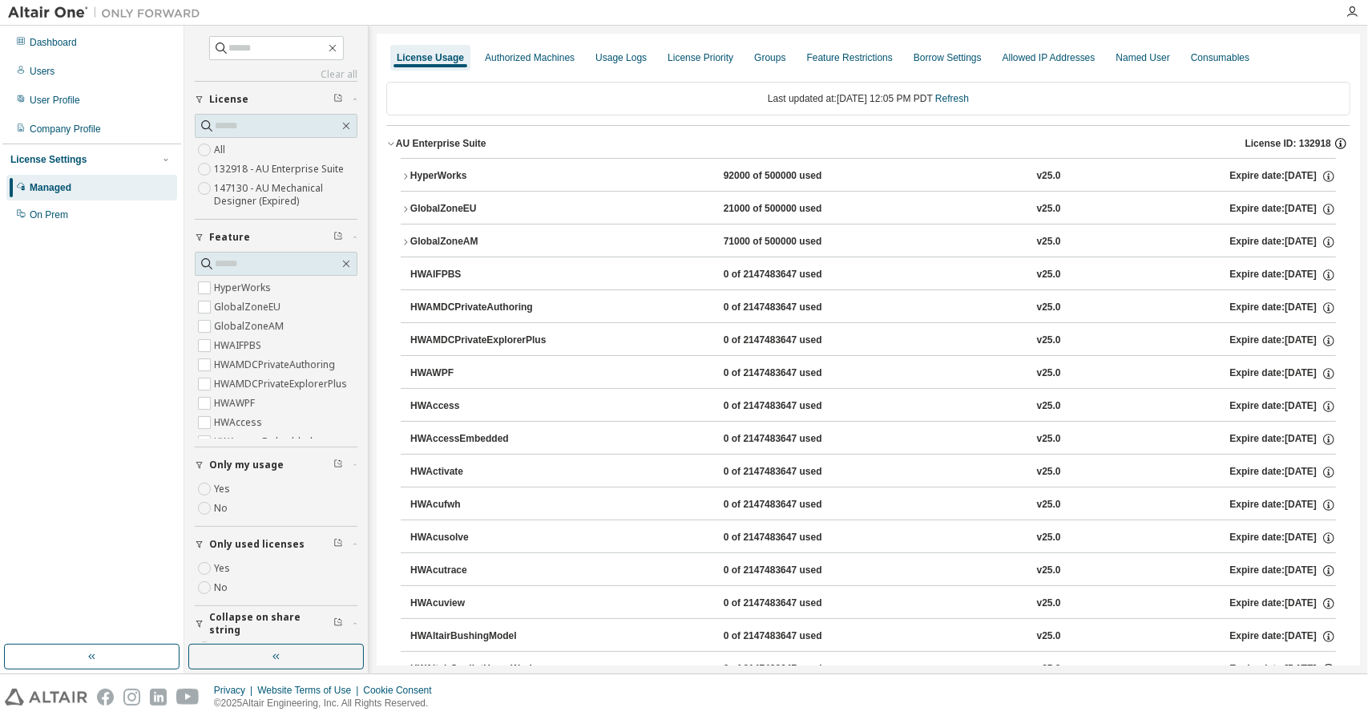
click at [1333, 143] on icon "button" at bounding box center [1340, 143] width 14 height 14
click at [39, 212] on div "On Prem" at bounding box center [49, 214] width 38 height 13
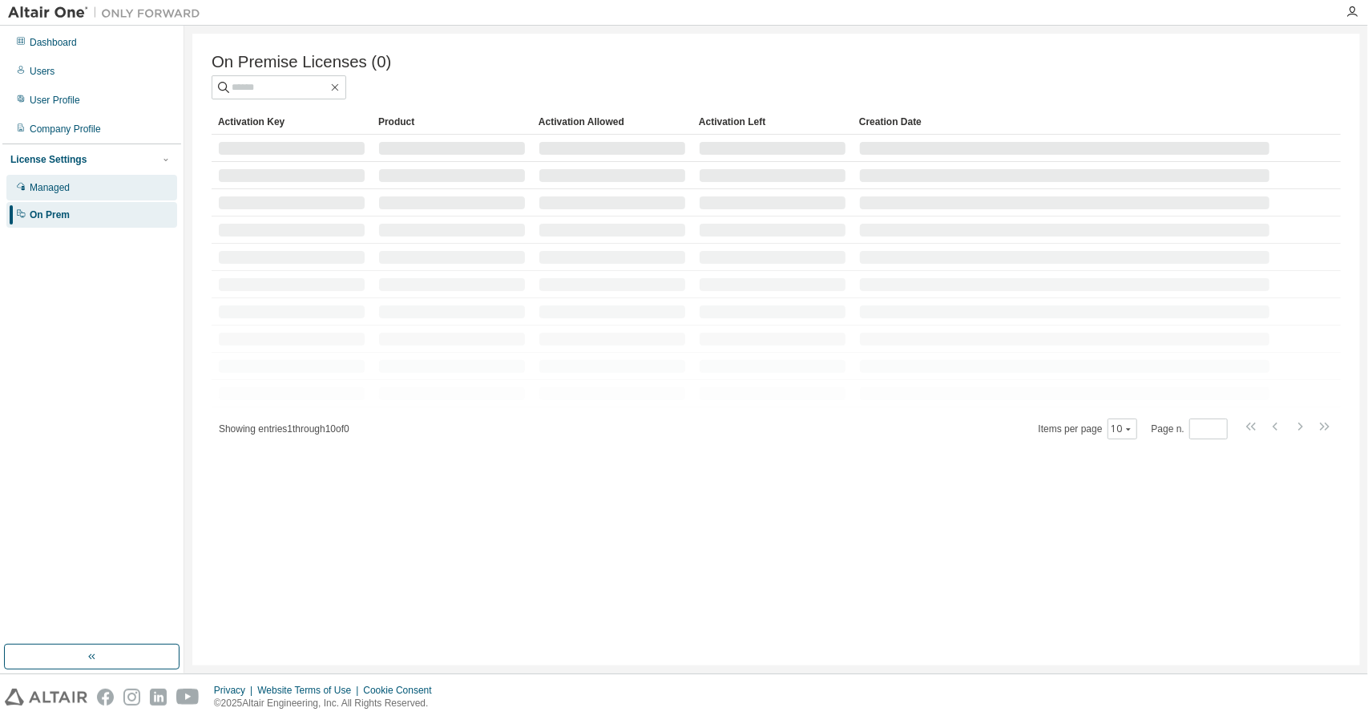
click at [83, 184] on div "Managed" at bounding box center [91, 188] width 171 height 26
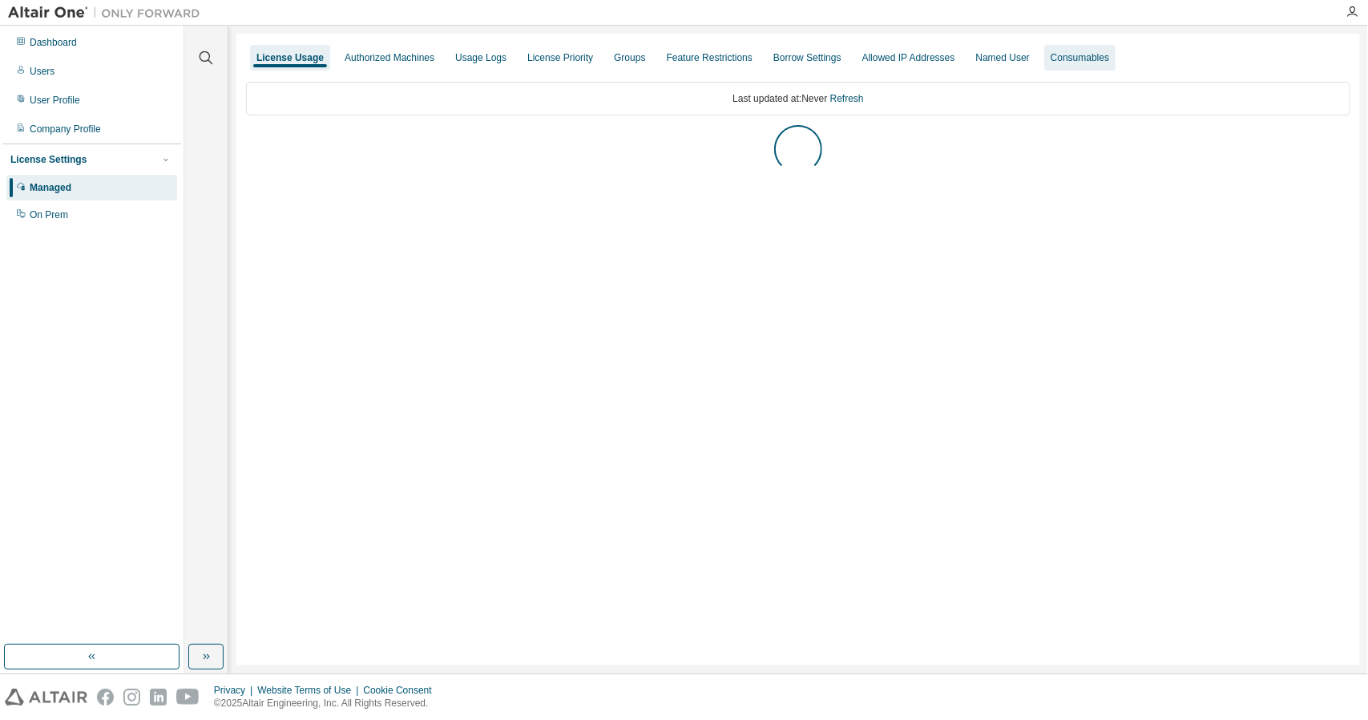
click at [1084, 54] on div "Consumables" at bounding box center [1080, 57] width 59 height 13
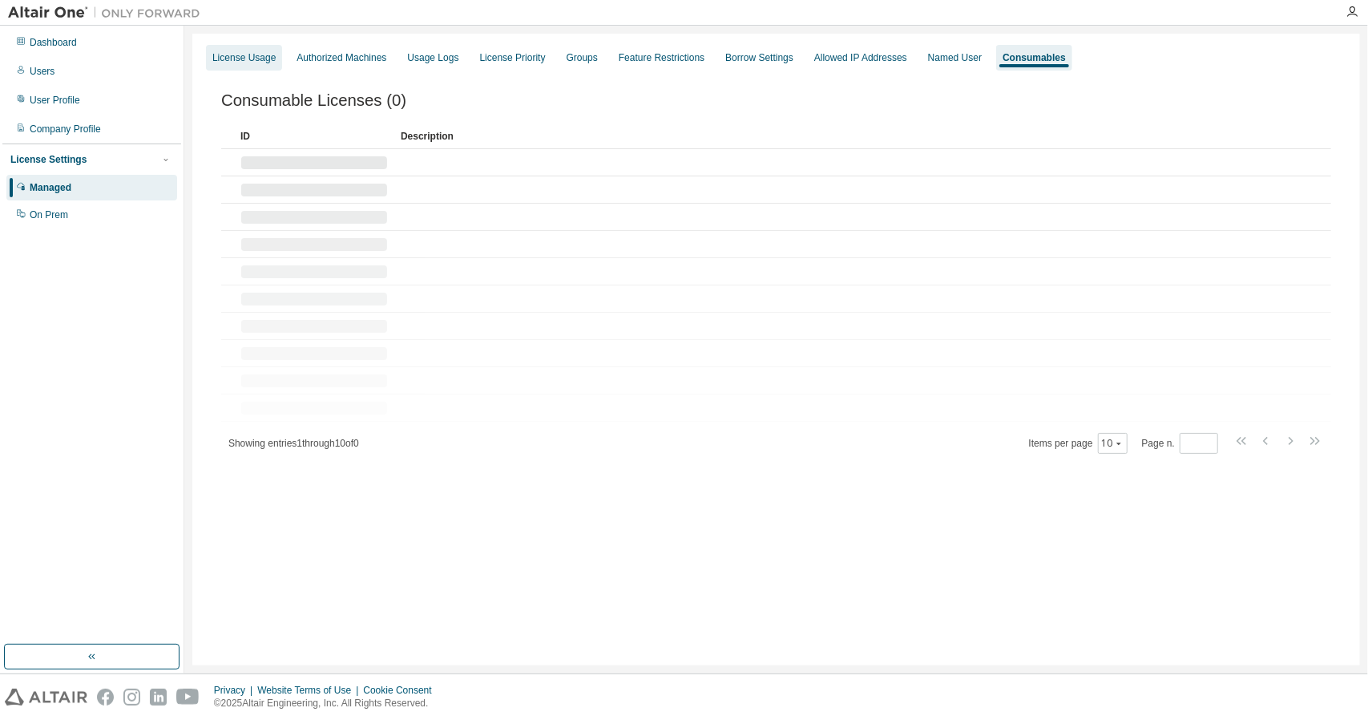
click at [261, 53] on div "License Usage" at bounding box center [243, 57] width 63 height 13
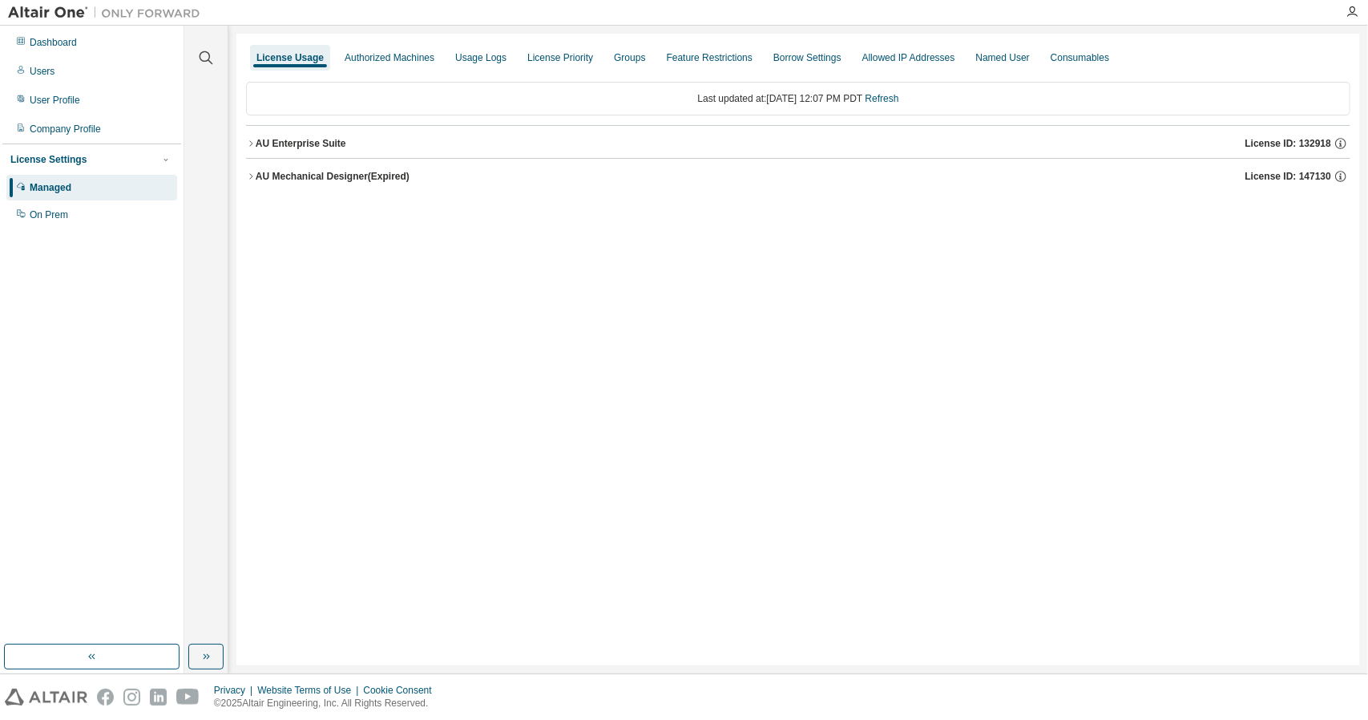
click at [290, 137] on div "AU Enterprise Suite" at bounding box center [301, 143] width 91 height 13
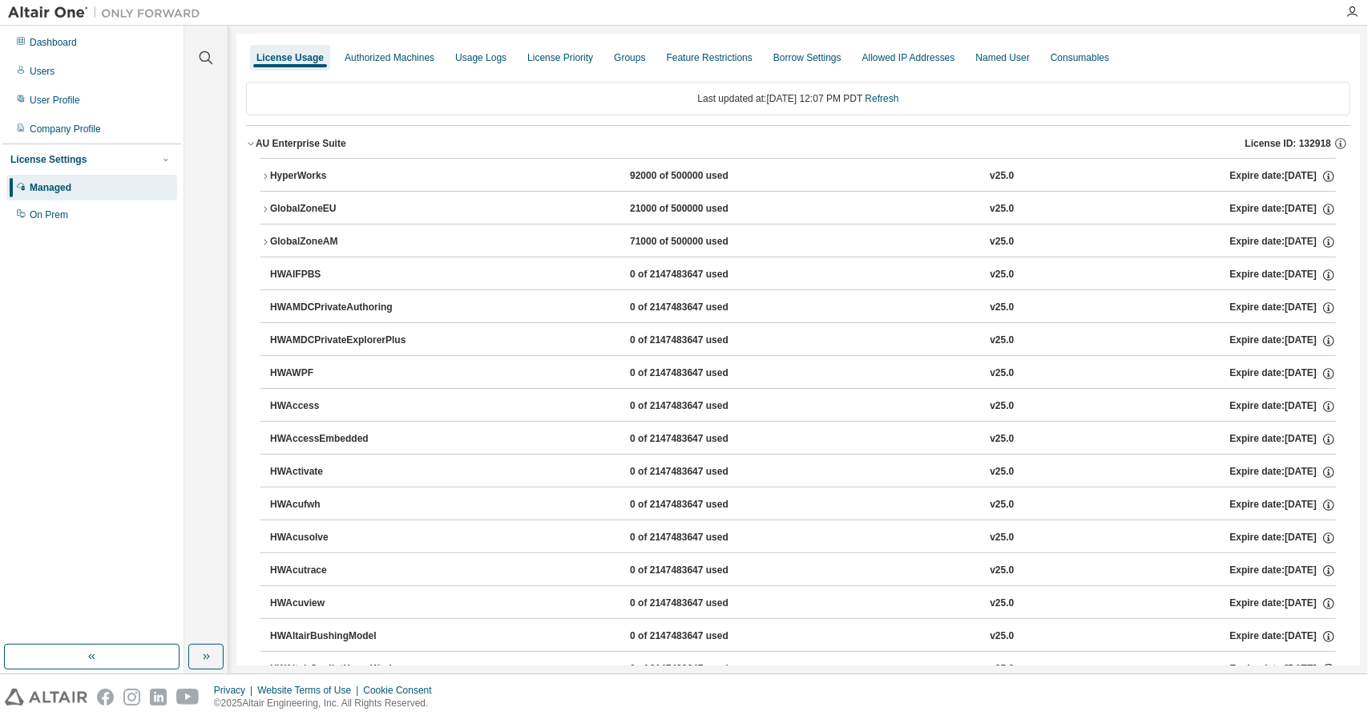
click at [333, 171] on div "HyperWorks" at bounding box center [342, 176] width 144 height 14
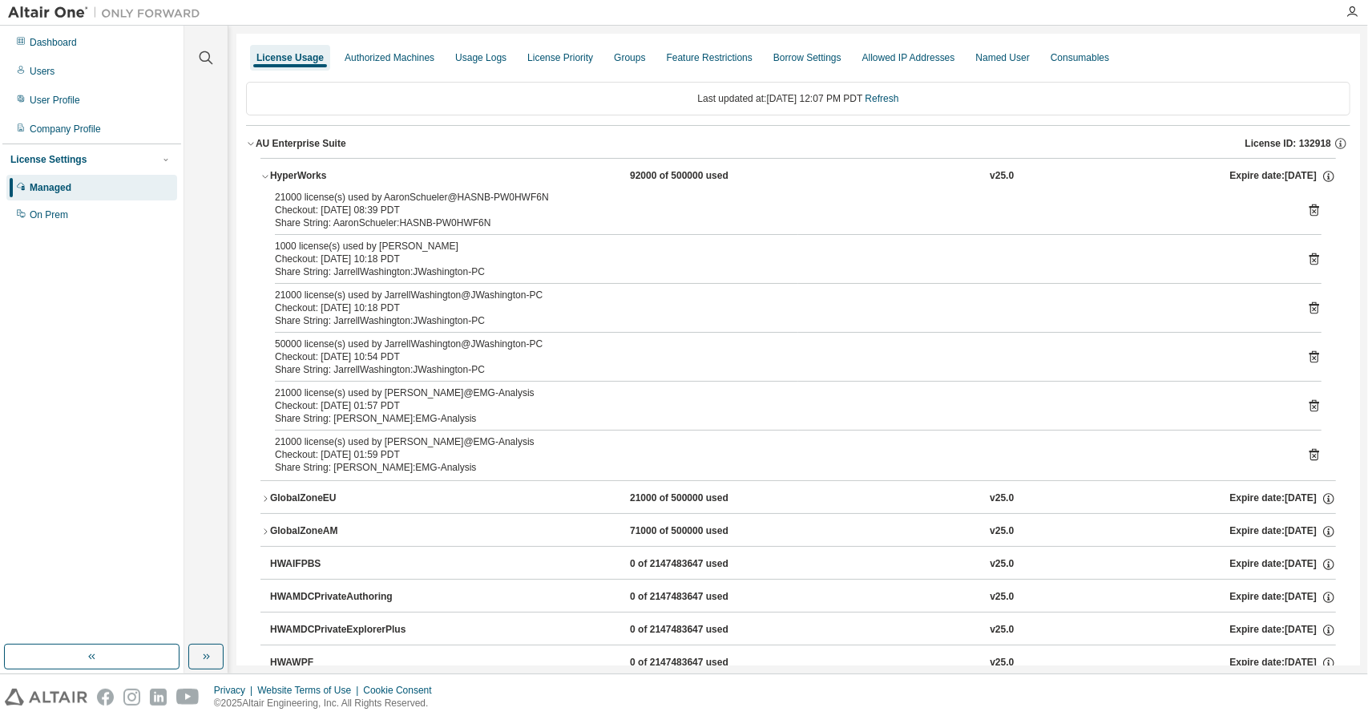
click at [333, 173] on div "HyperWorks" at bounding box center [342, 176] width 144 height 14
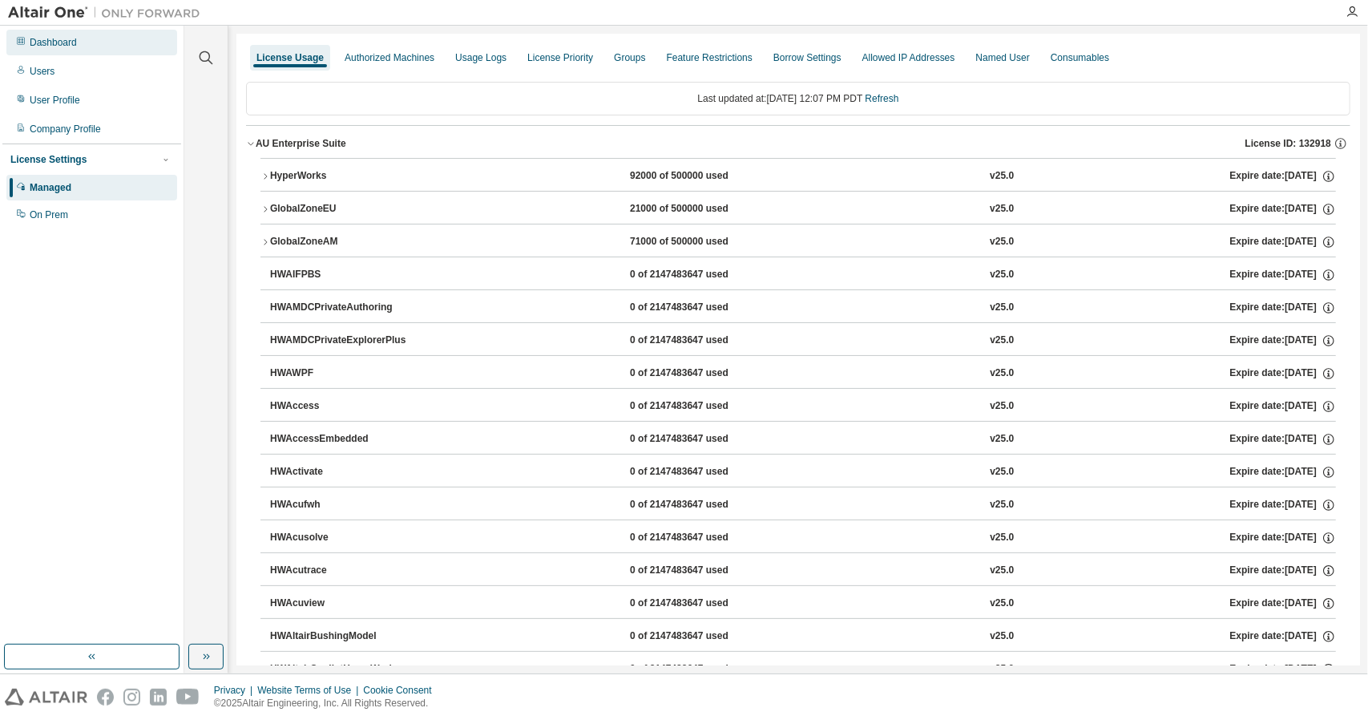
click at [37, 50] on div "Dashboard" at bounding box center [91, 43] width 171 height 26
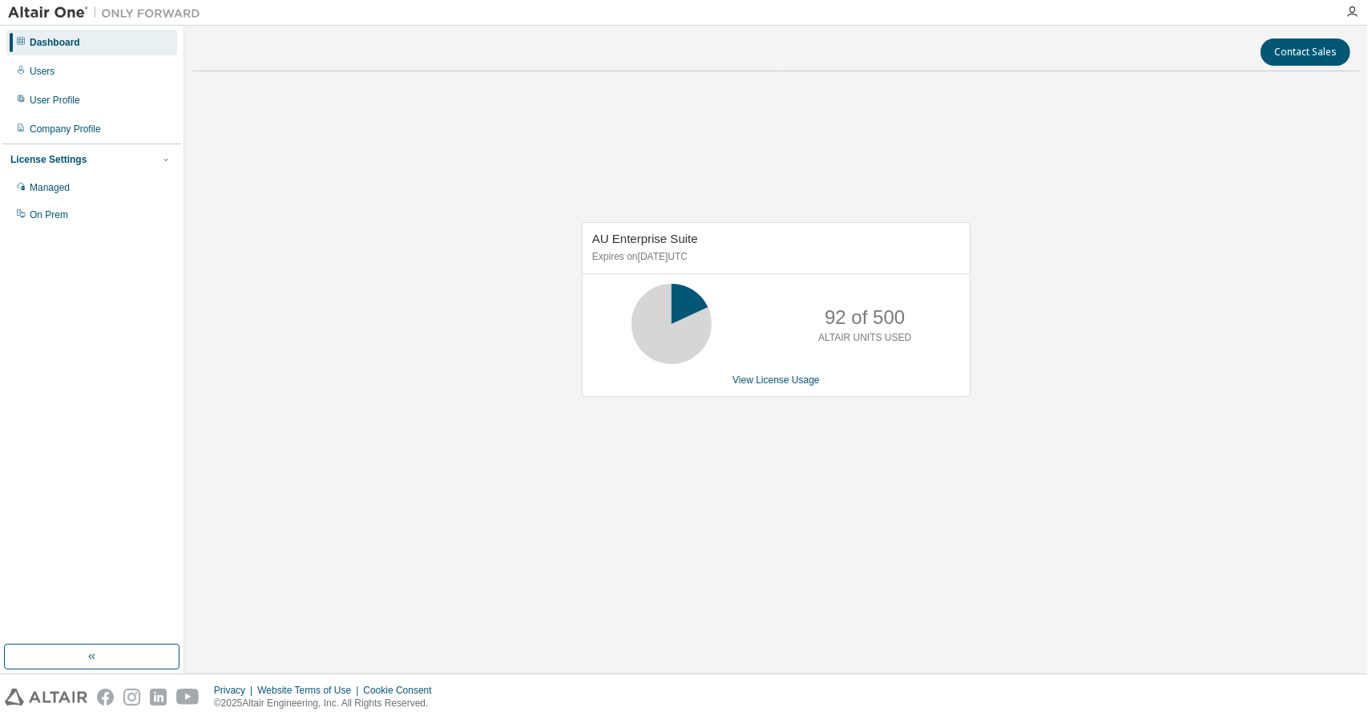
click at [852, 480] on div "AU Enterprise Suite Expires on August 31, 2025 UTC 92 of 500 ALTAIR UNITS USED …" at bounding box center [776, 318] width 1168 height 468
drag, startPoint x: 817, startPoint y: 324, endPoint x: 931, endPoint y: 333, distance: 114.9
click at [931, 333] on div "92 of 500 ALTAIR UNITS USED" at bounding box center [776, 324] width 387 height 80
click at [934, 329] on div "92 of 500 ALTAIR UNITS USED" at bounding box center [776, 324] width 387 height 80
drag, startPoint x: 903, startPoint y: 315, endPoint x: 817, endPoint y: 302, distance: 86.7
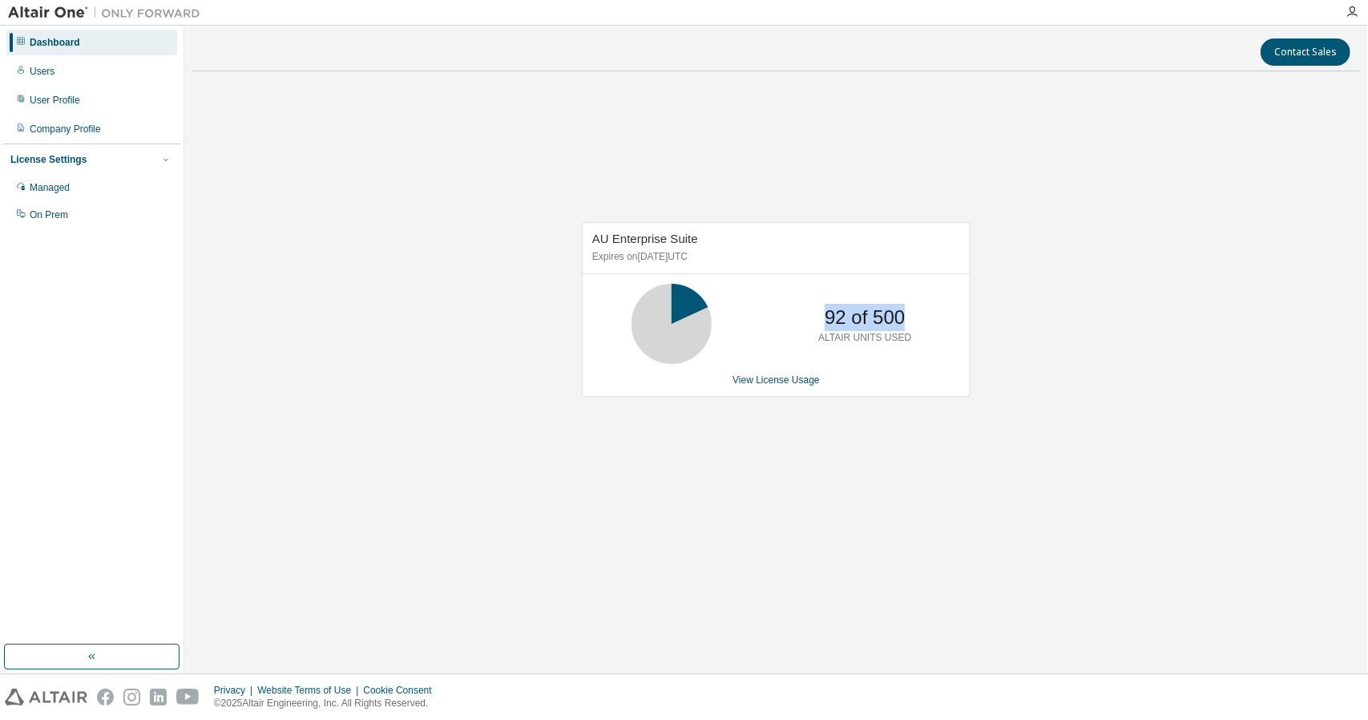
click at [817, 302] on div "92 of 500 ALTAIR UNITS USED" at bounding box center [865, 324] width 128 height 80
click at [665, 329] on icon at bounding box center [672, 324] width 40 height 40
click at [70, 192] on div "Managed" at bounding box center [50, 187] width 40 height 13
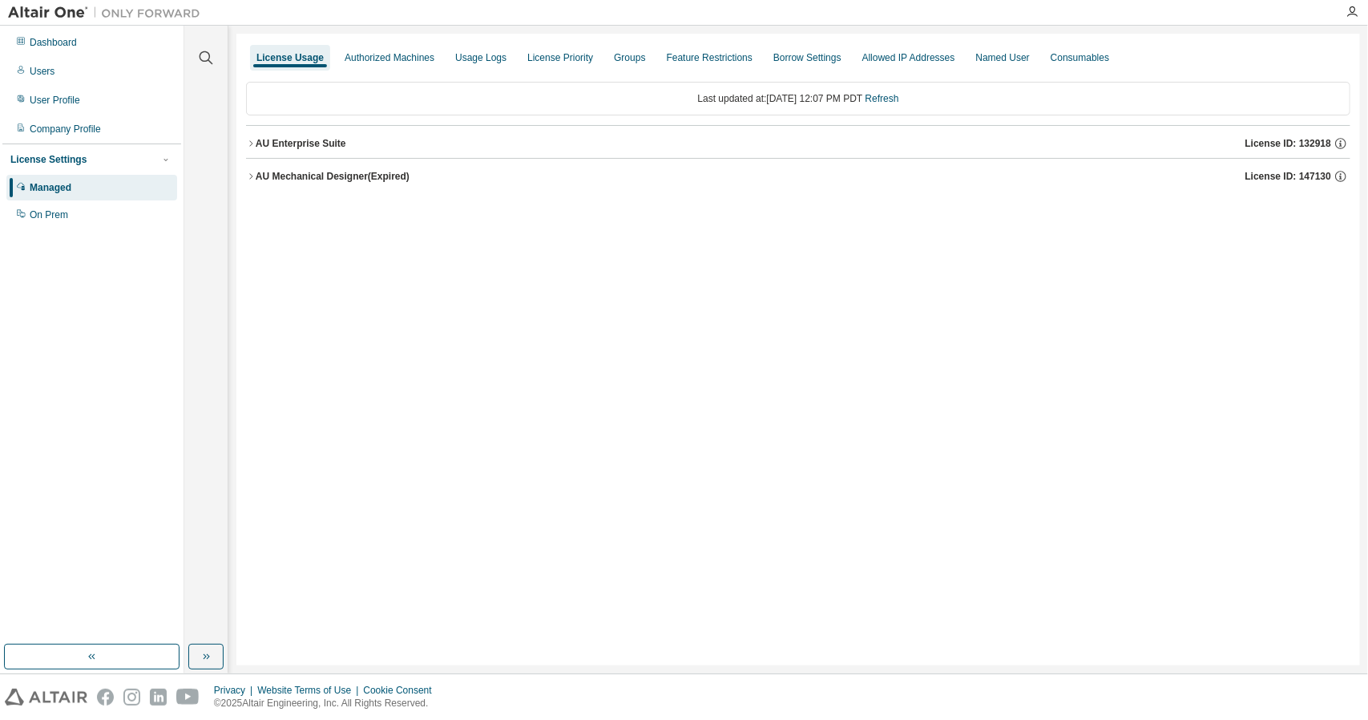
click at [308, 148] on div "AU Enterprise Suite" at bounding box center [301, 143] width 91 height 13
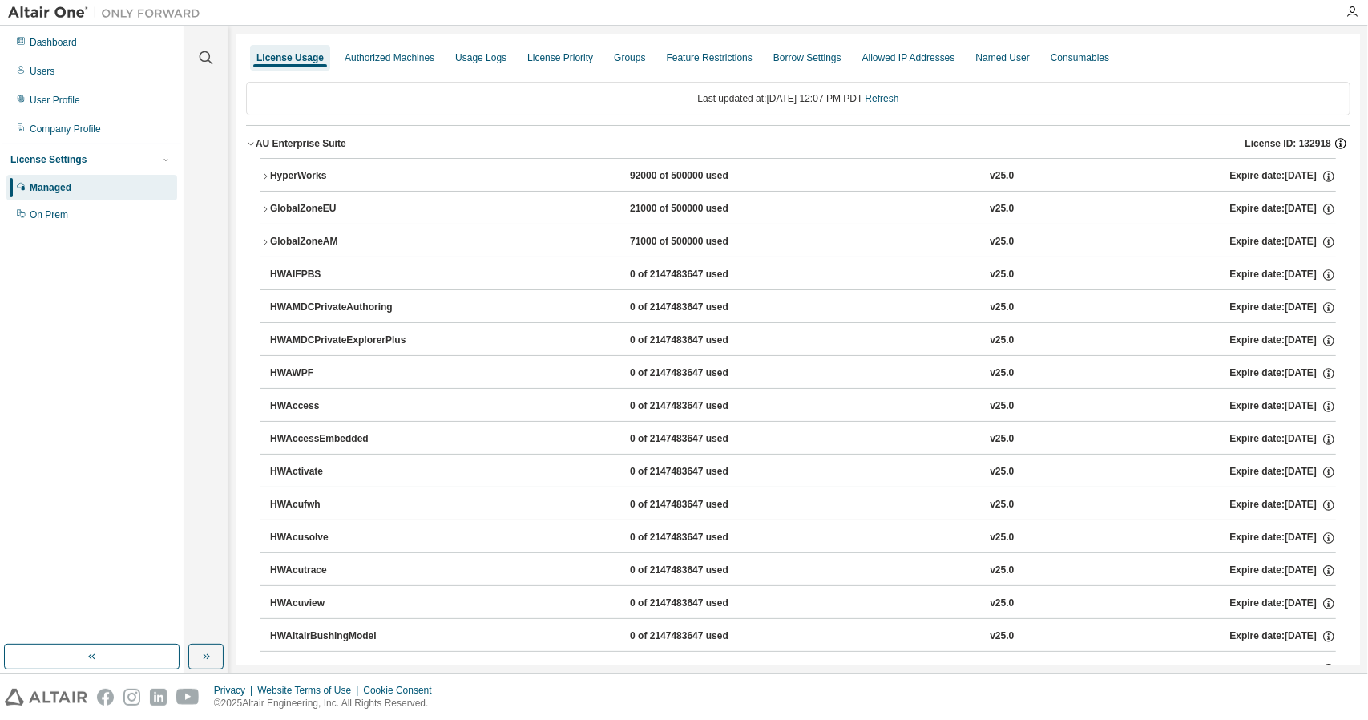
click at [1333, 143] on icon "button" at bounding box center [1340, 143] width 14 height 14
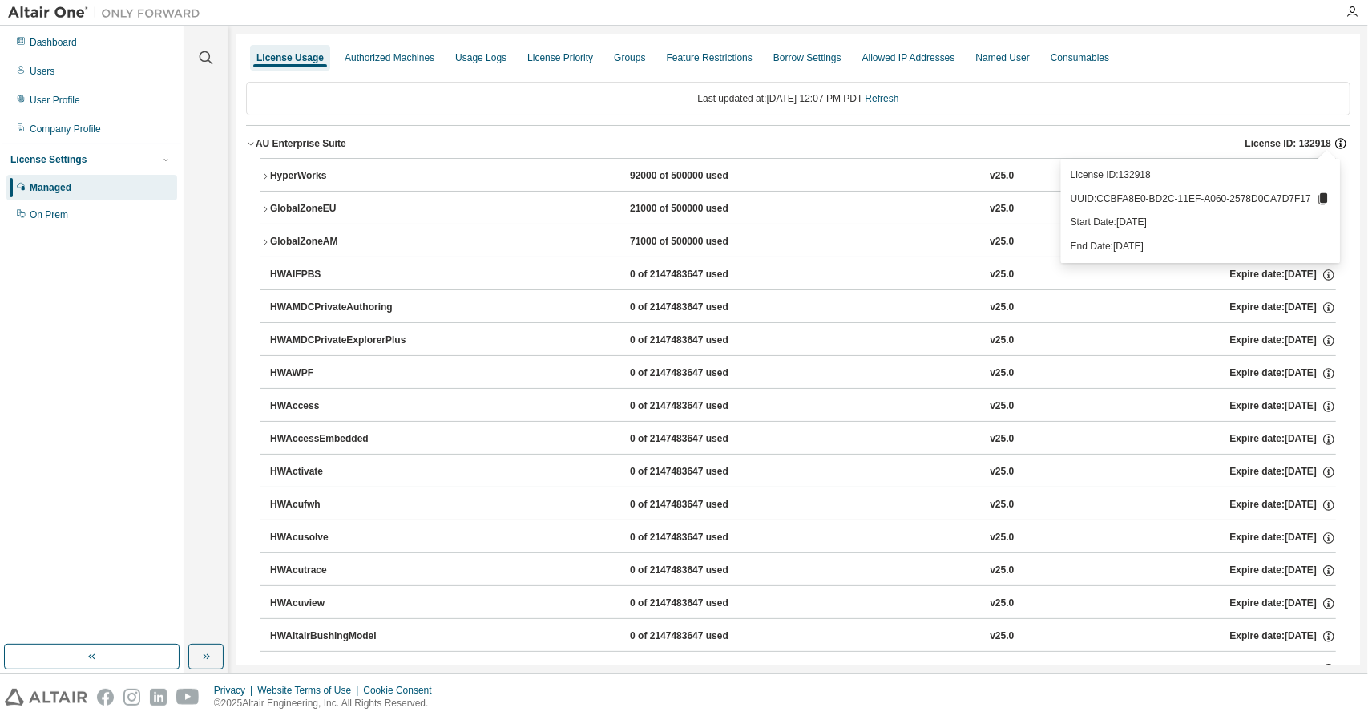
click at [1333, 139] on icon "button" at bounding box center [1340, 143] width 14 height 14
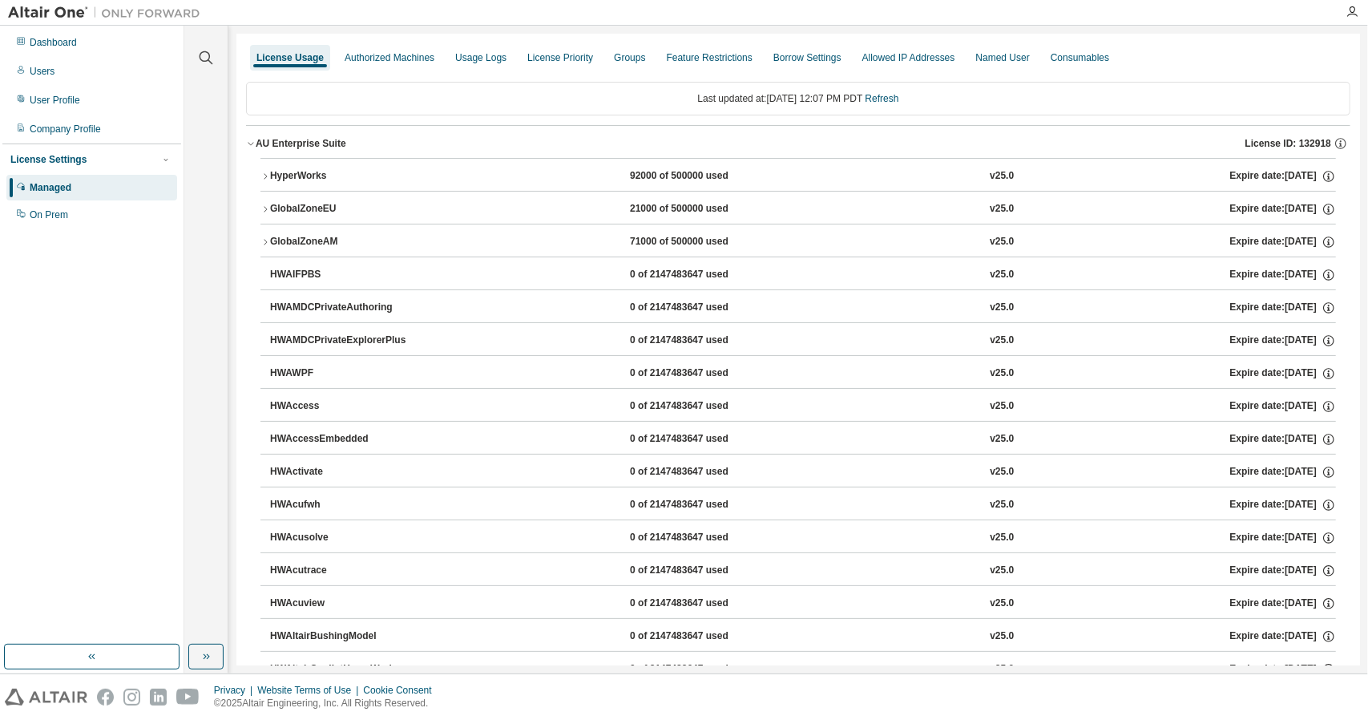
click at [299, 173] on div "HyperWorks" at bounding box center [342, 176] width 144 height 14
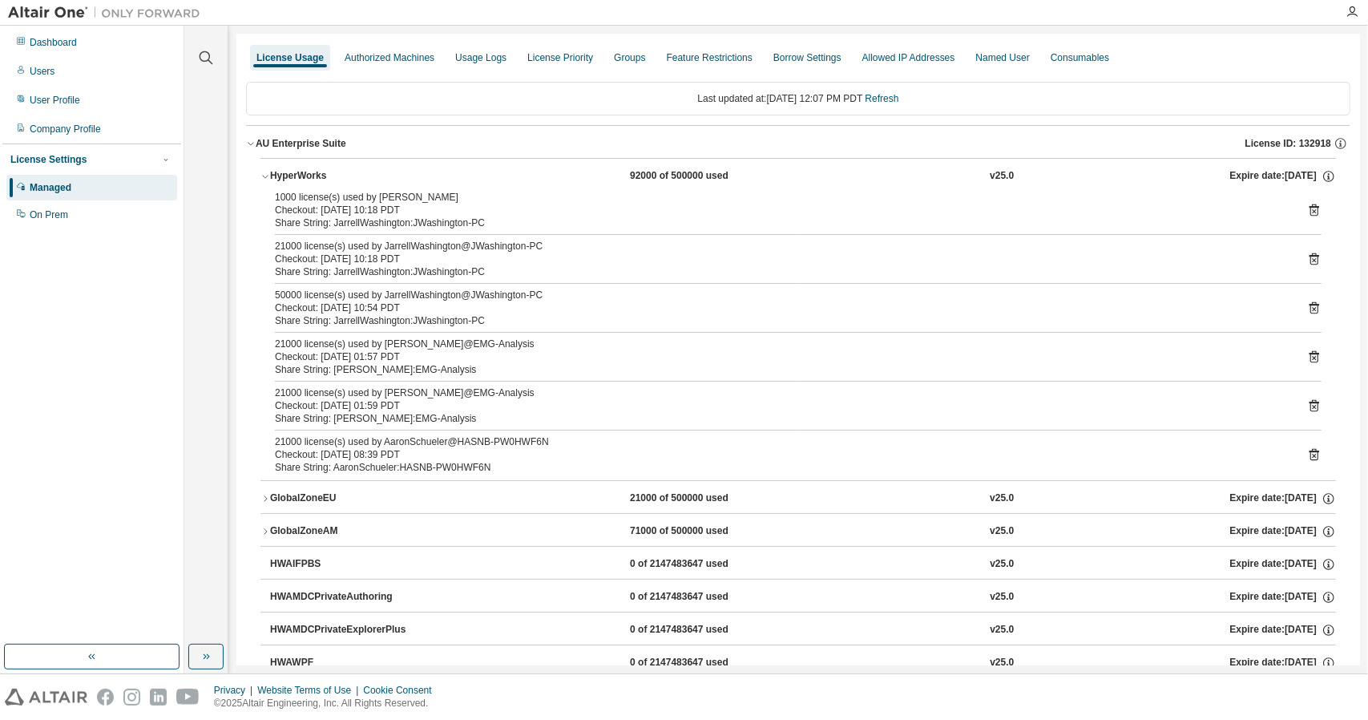
click at [319, 172] on div "HyperWorks" at bounding box center [342, 176] width 144 height 14
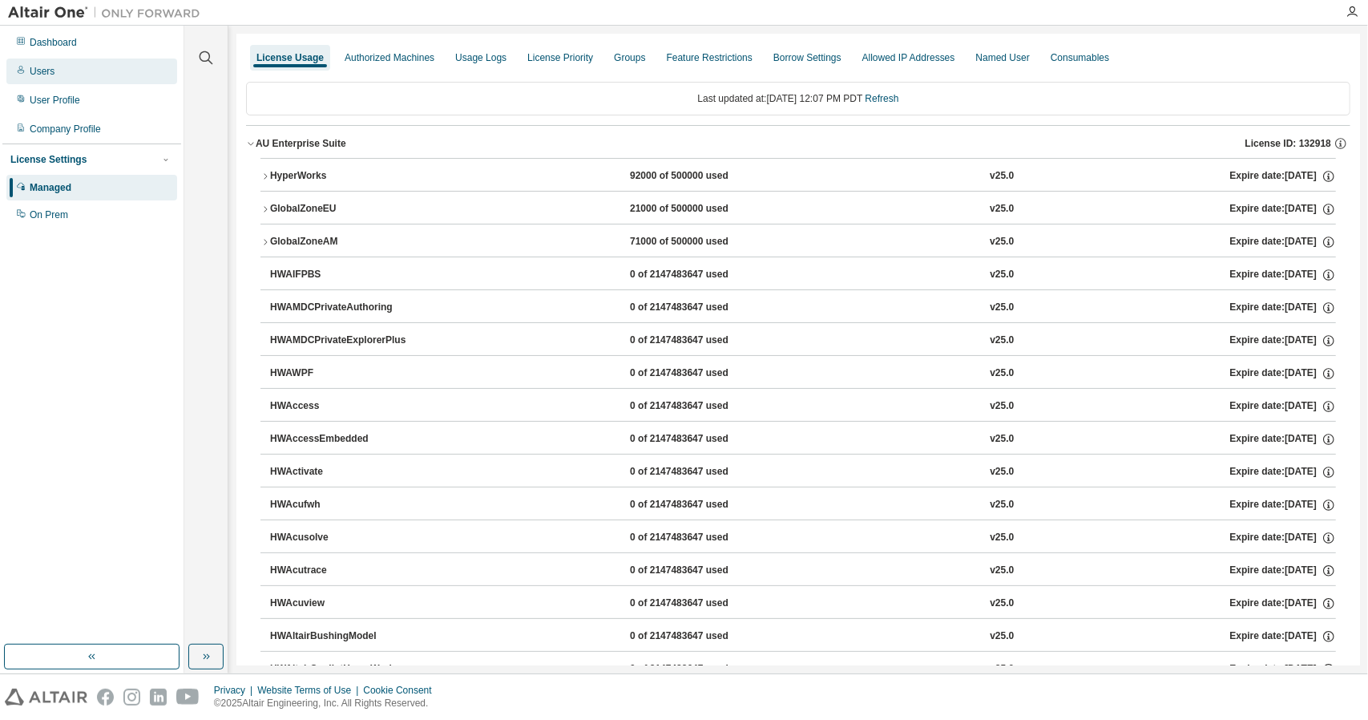
click at [66, 66] on div "Users" at bounding box center [91, 72] width 171 height 26
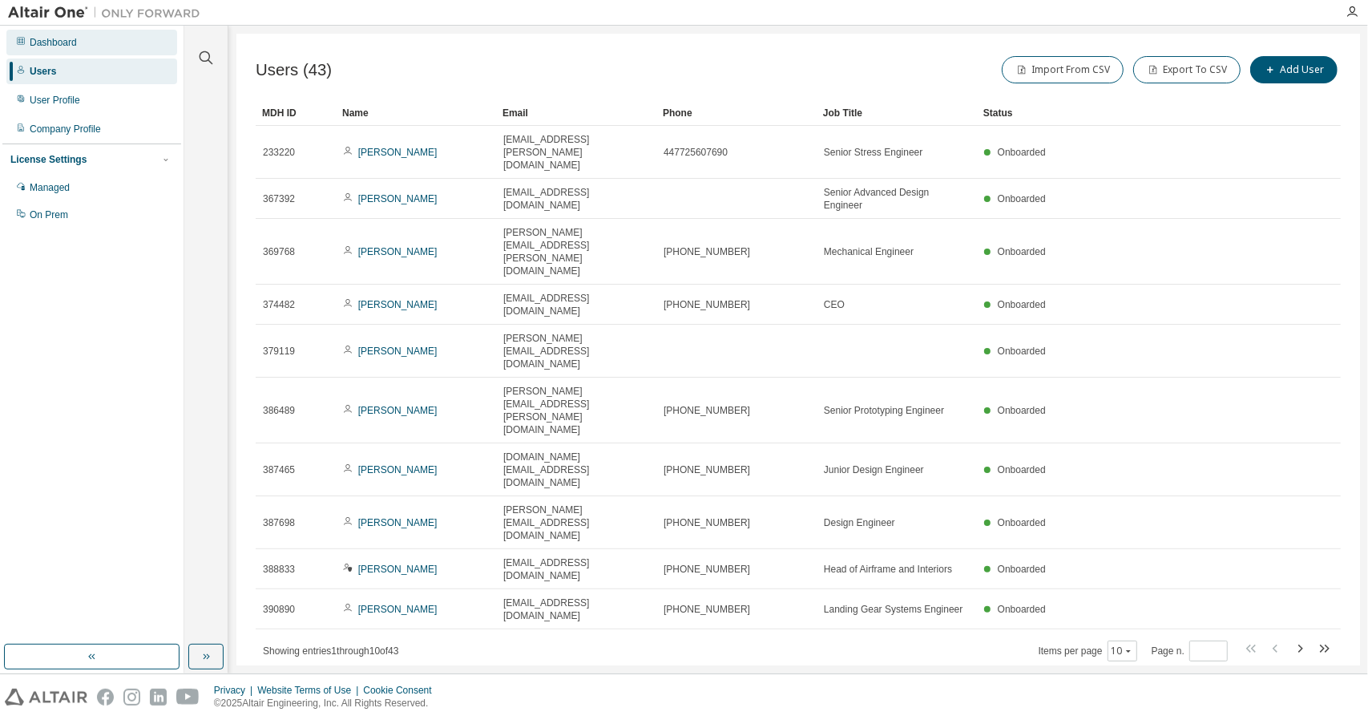
click at [73, 49] on div "Dashboard" at bounding box center [91, 43] width 171 height 26
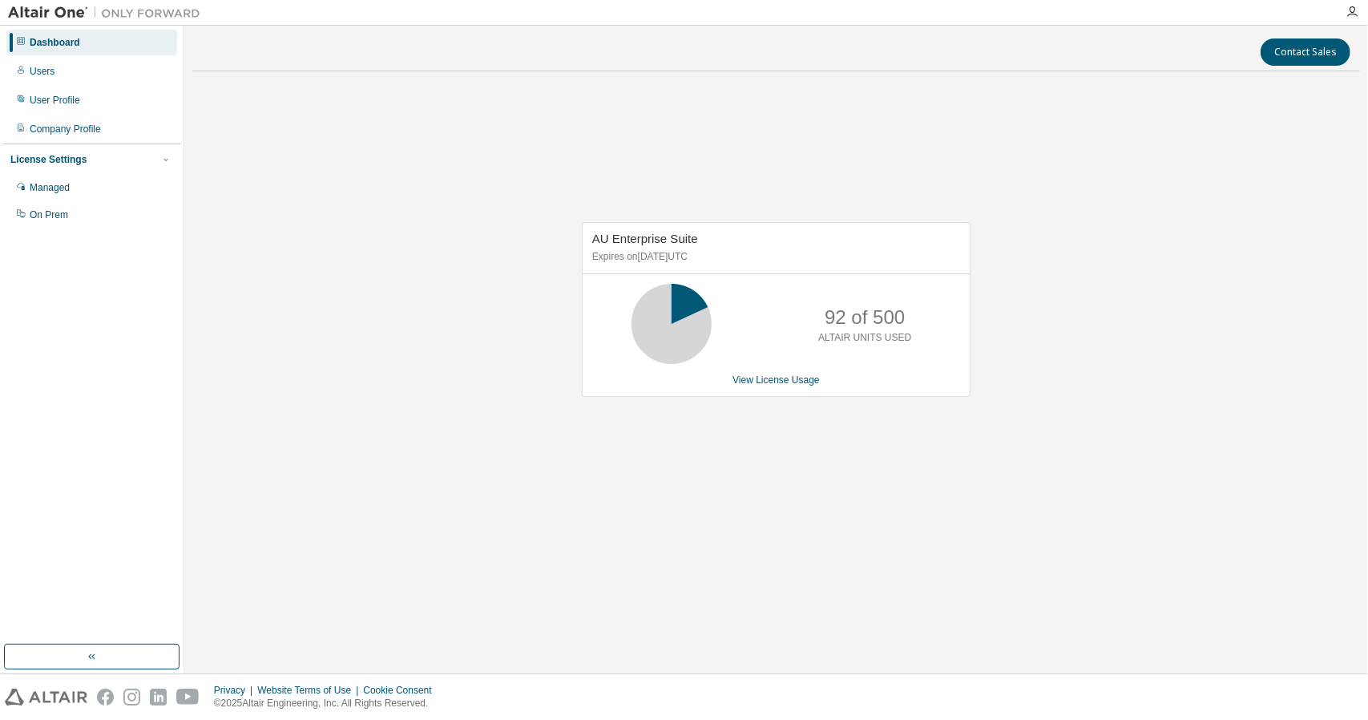
click at [692, 315] on icon at bounding box center [672, 324] width 40 height 40
click at [770, 381] on link "View License Usage" at bounding box center [775, 379] width 87 height 11
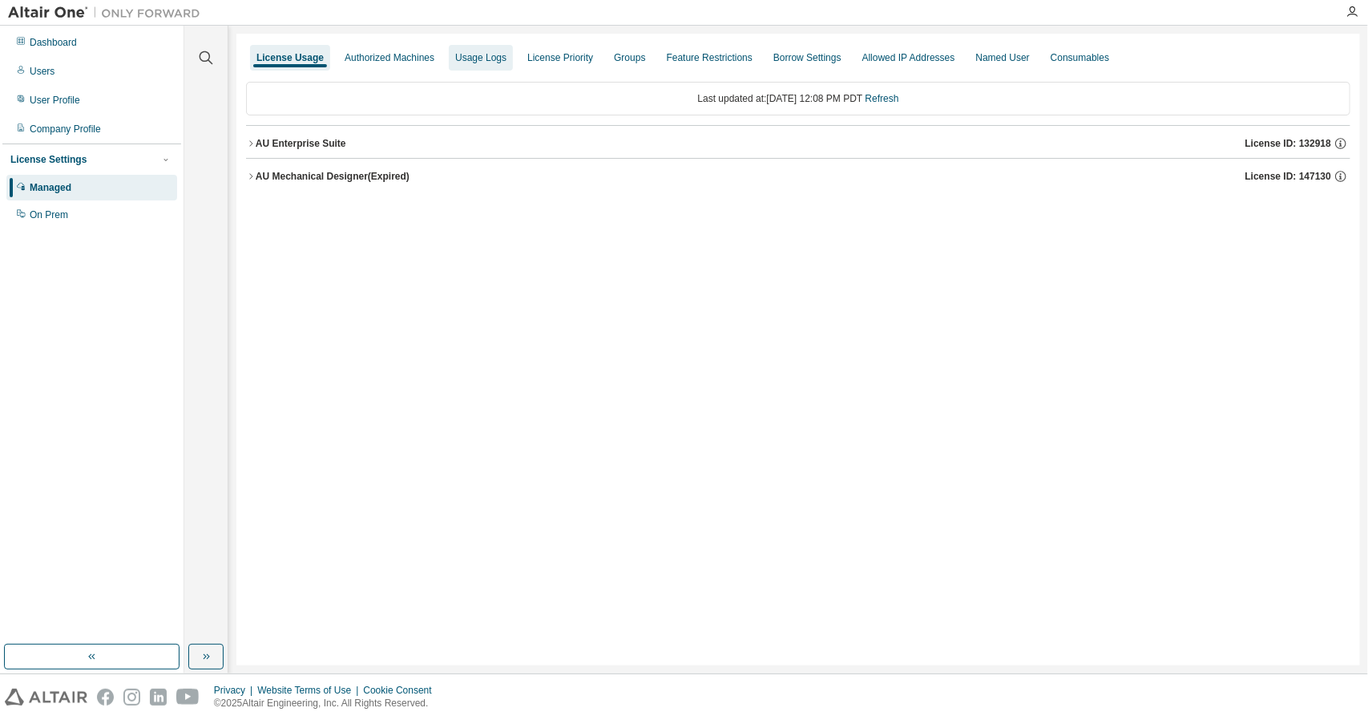
click at [498, 59] on div "Usage Logs" at bounding box center [480, 57] width 51 height 13
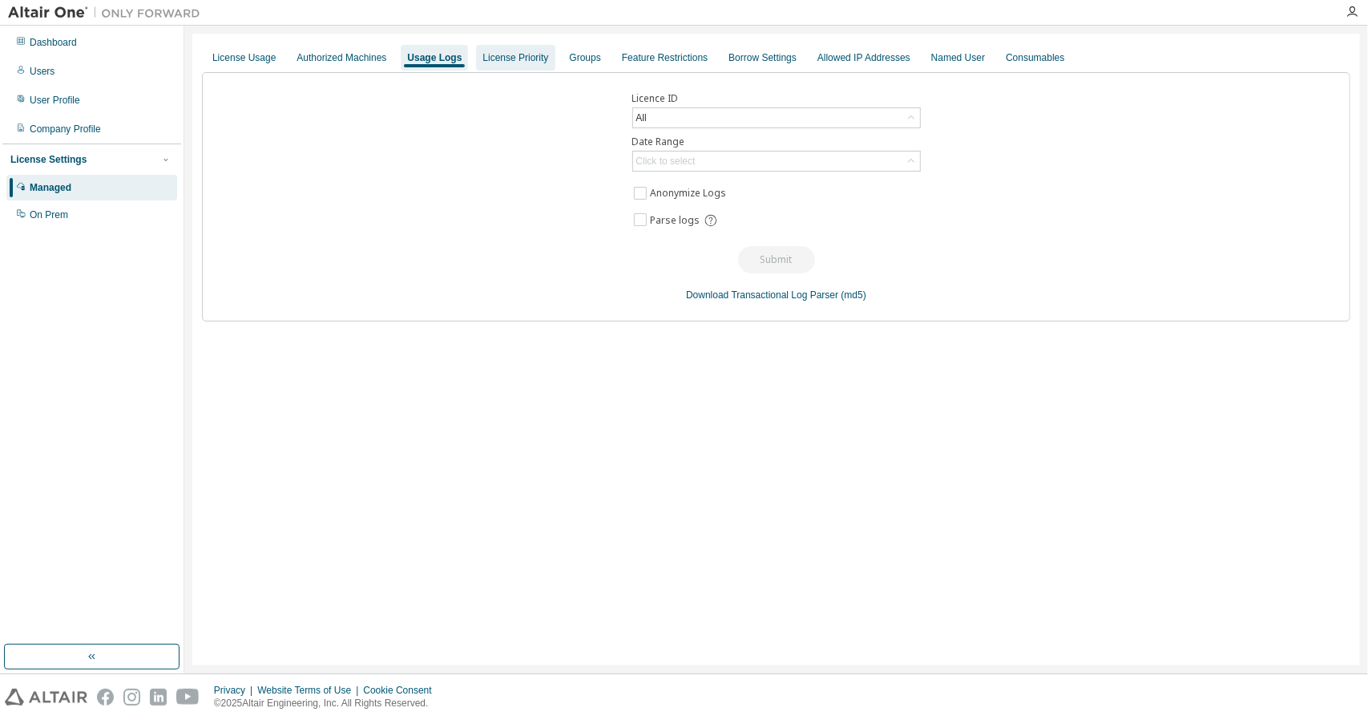
click at [494, 57] on div "License Priority" at bounding box center [515, 57] width 66 height 13
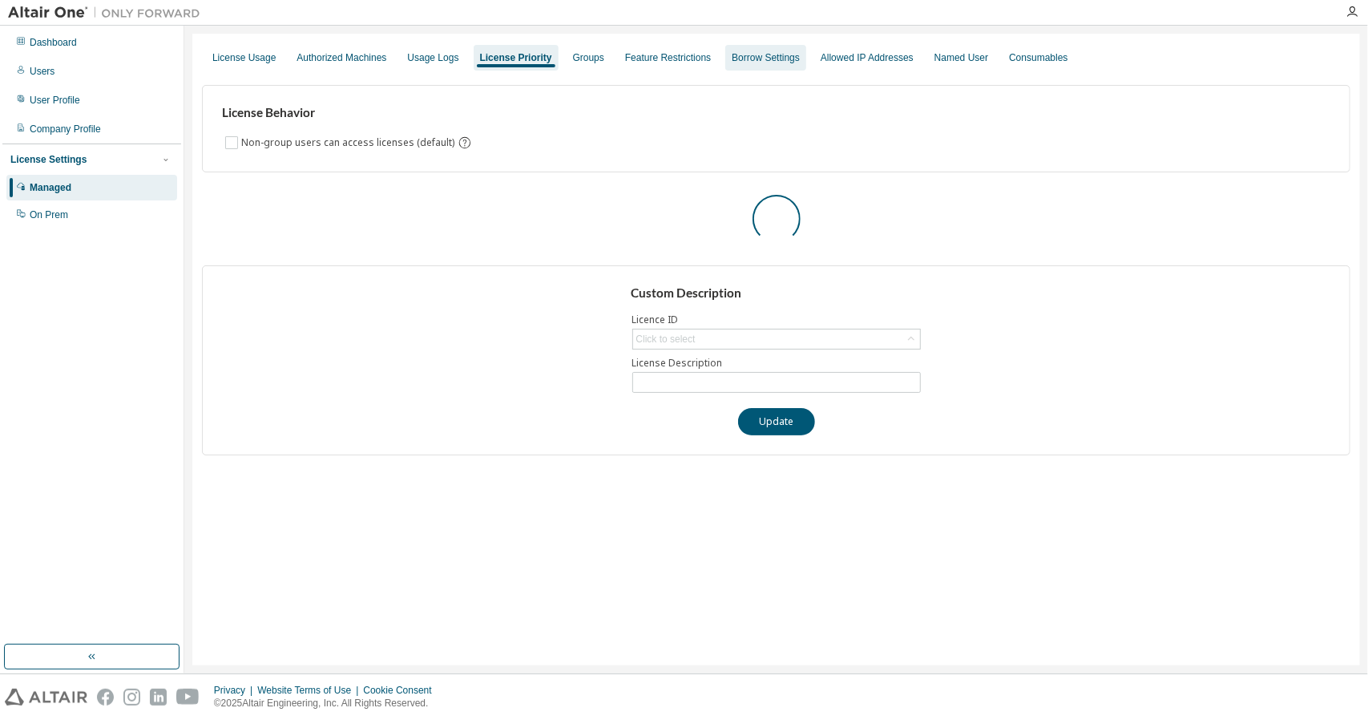
click at [777, 64] on div "Borrow Settings" at bounding box center [765, 58] width 81 height 26
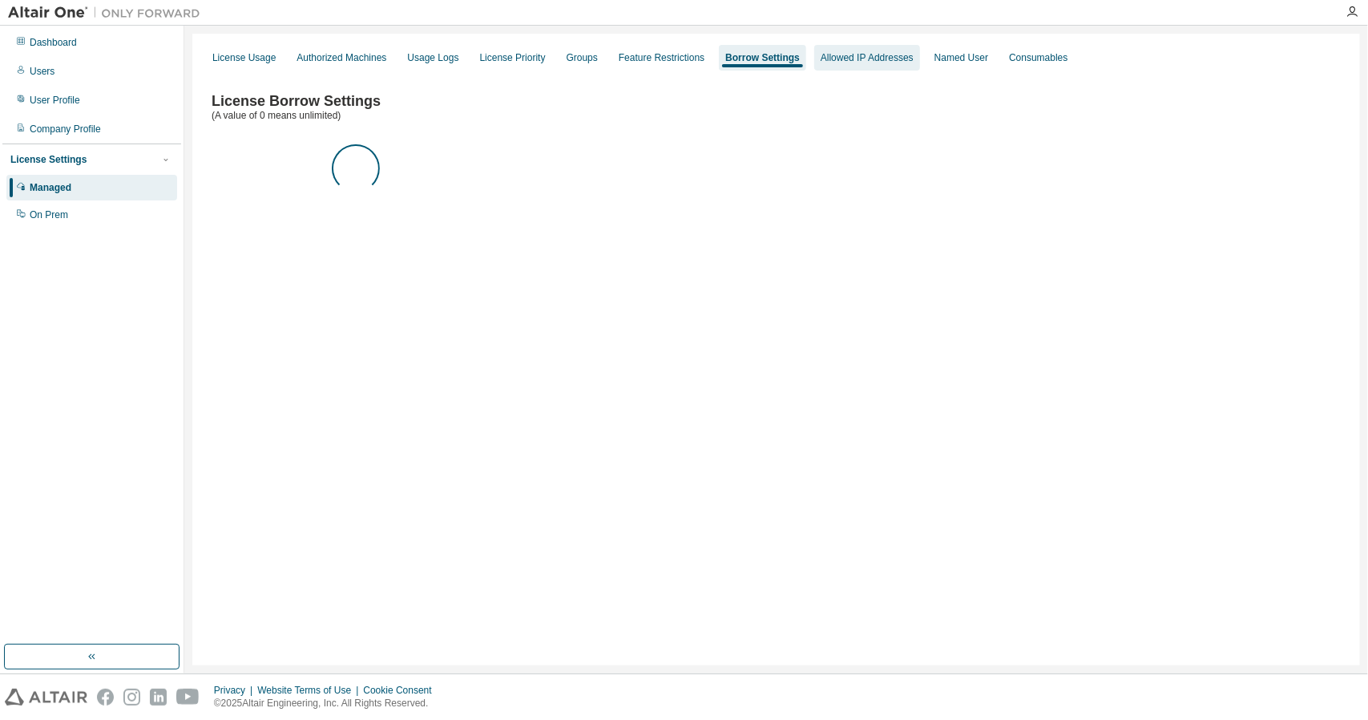
click at [887, 63] on div "Allowed IP Addresses" at bounding box center [867, 57] width 93 height 13
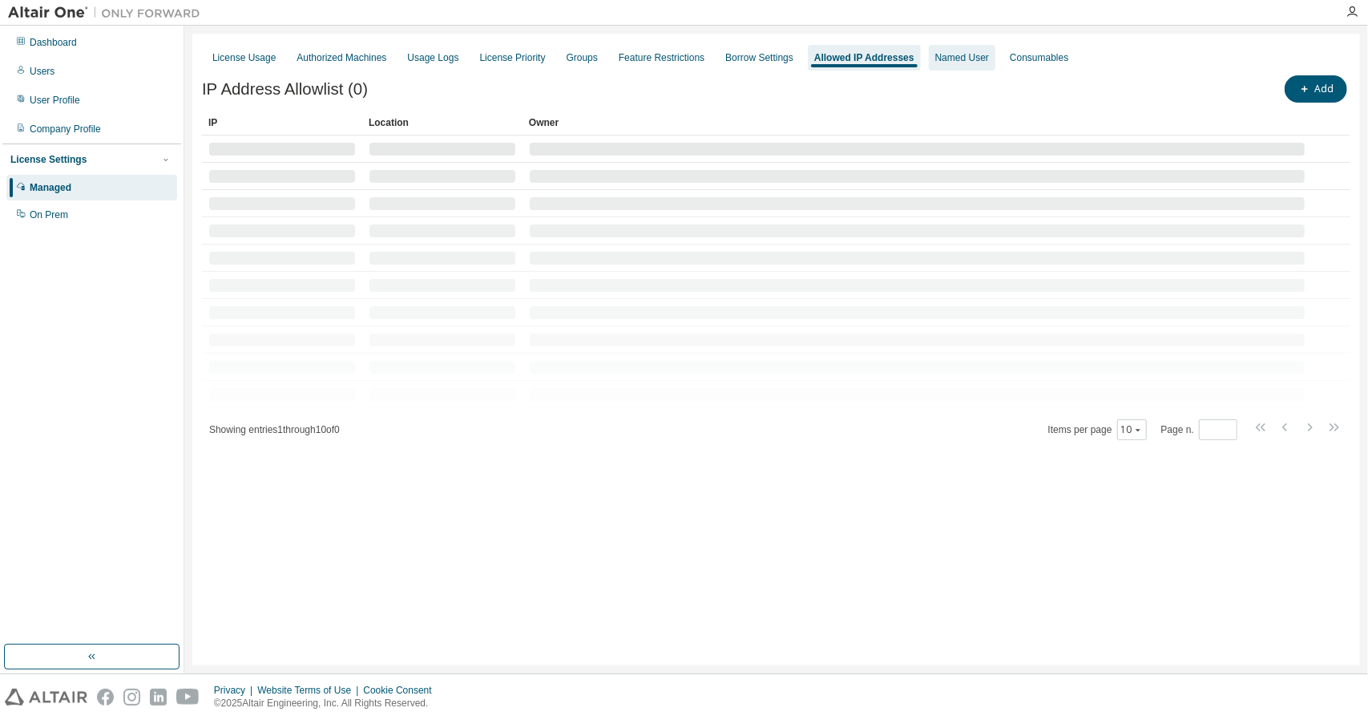
click at [982, 67] on div "Named User" at bounding box center [962, 58] width 67 height 26
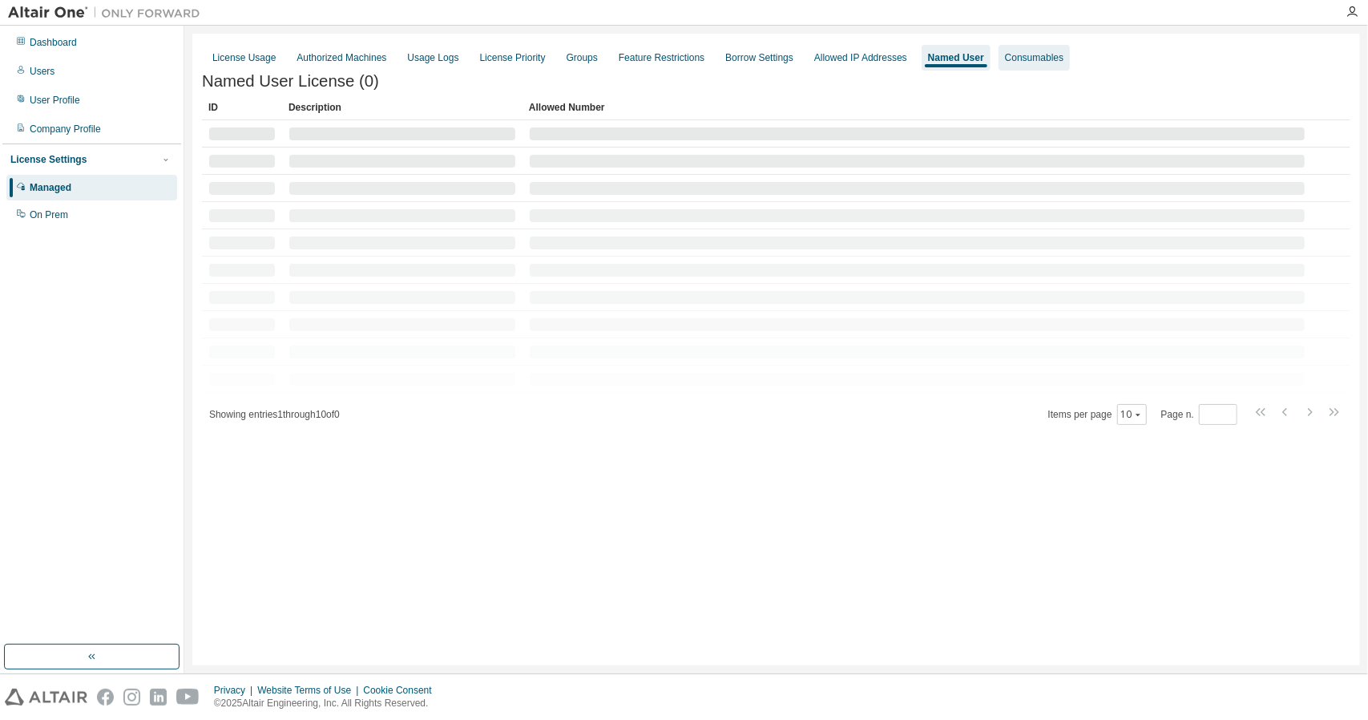
click at [1046, 66] on div "Consumables" at bounding box center [1034, 58] width 71 height 26
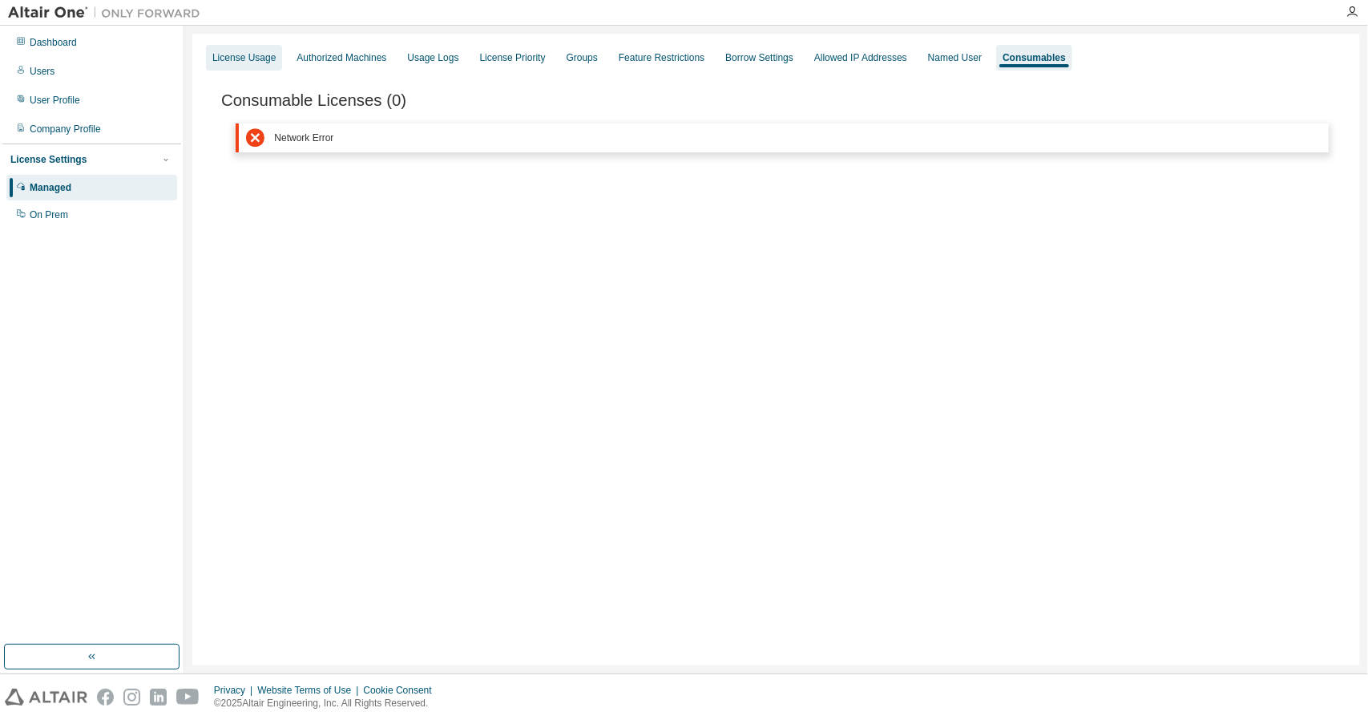
click at [255, 62] on div "License Usage" at bounding box center [243, 57] width 63 height 13
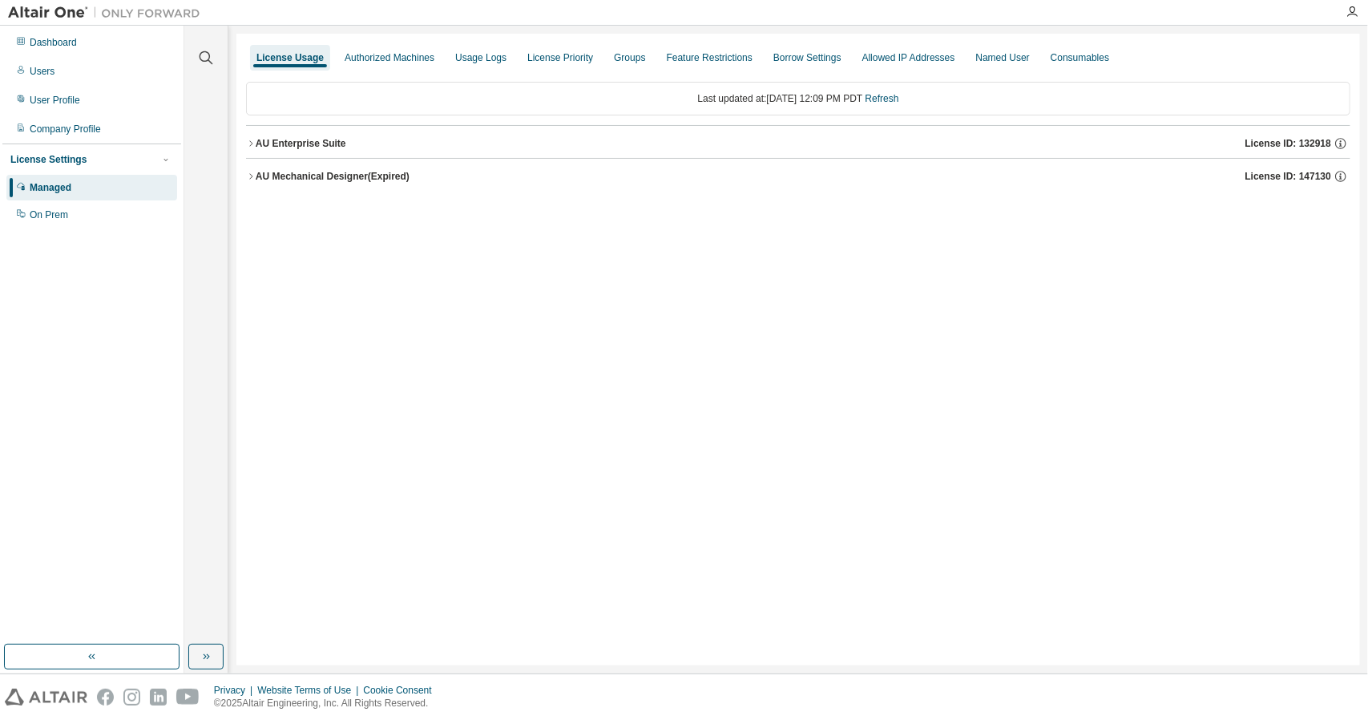
click at [316, 147] on div "AU Enterprise Suite" at bounding box center [301, 143] width 91 height 13
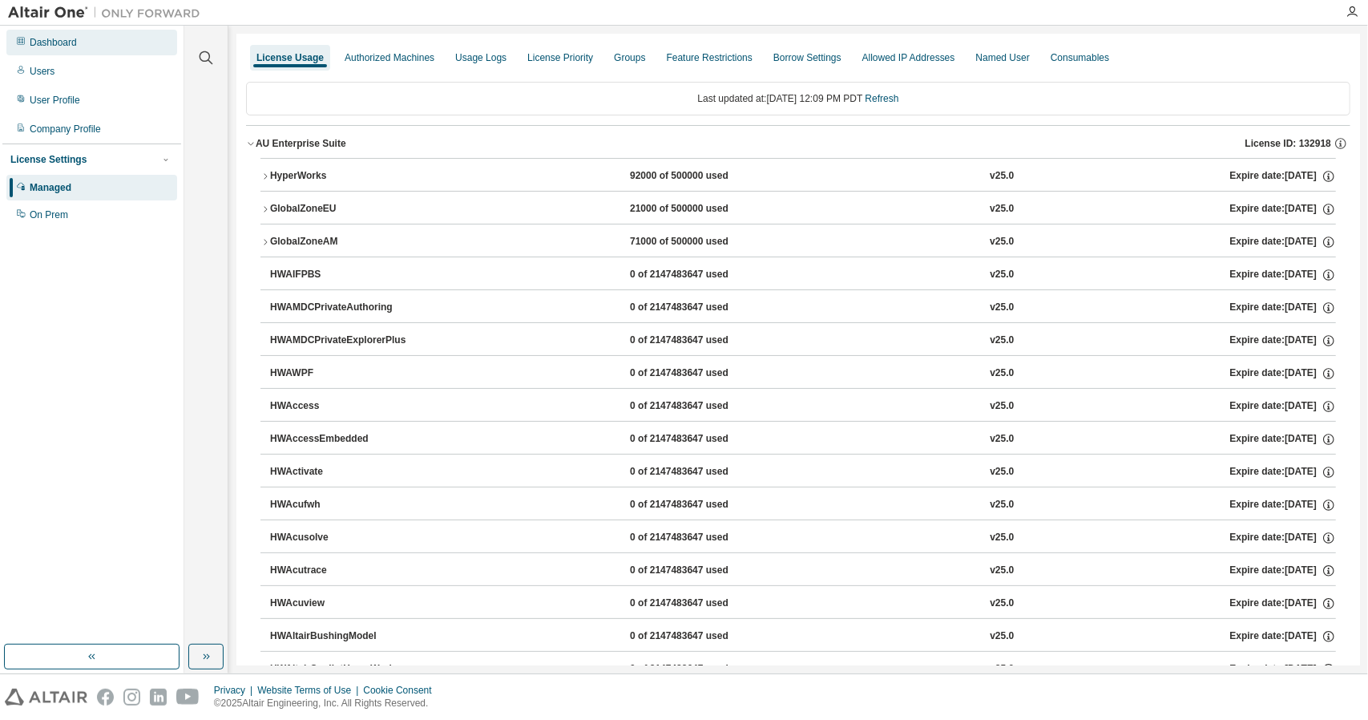
click at [100, 37] on div "Dashboard" at bounding box center [91, 43] width 171 height 26
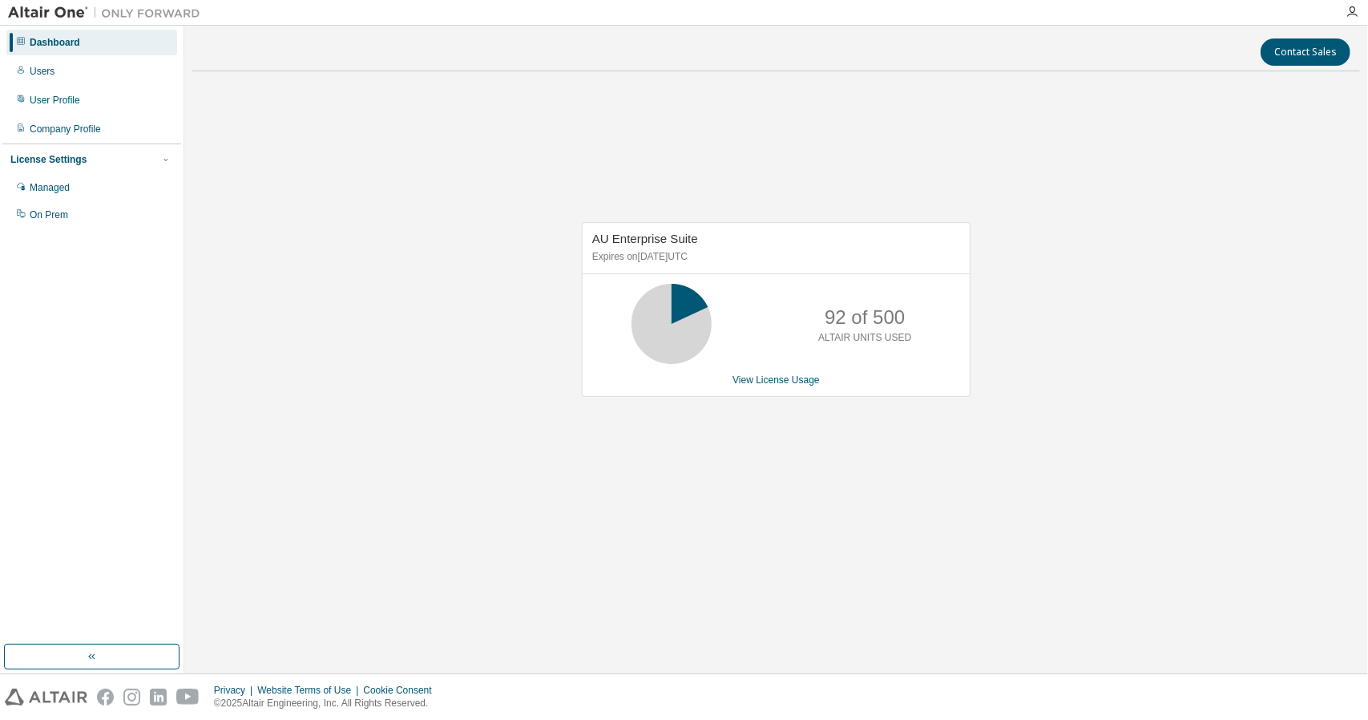
click at [96, 656] on icon "button" at bounding box center [92, 656] width 13 height 13
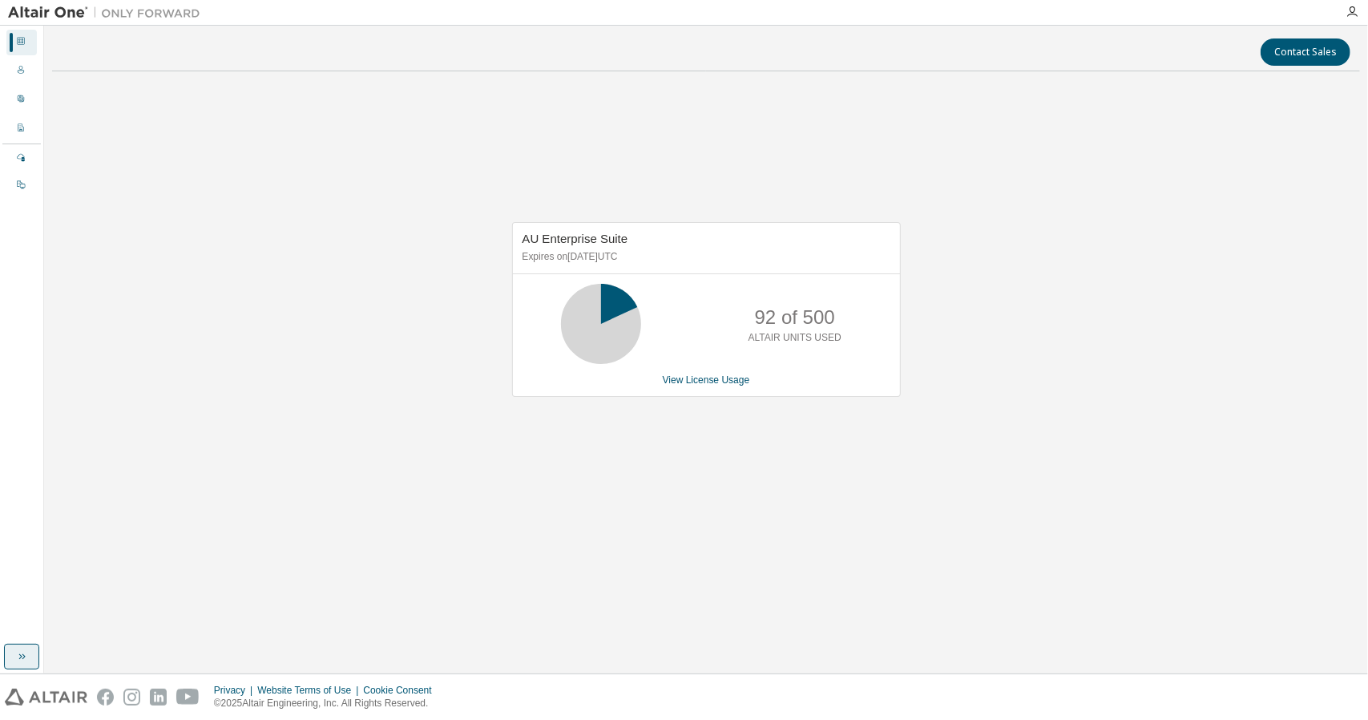
click at [34, 655] on button "button" at bounding box center [21, 657] width 35 height 26
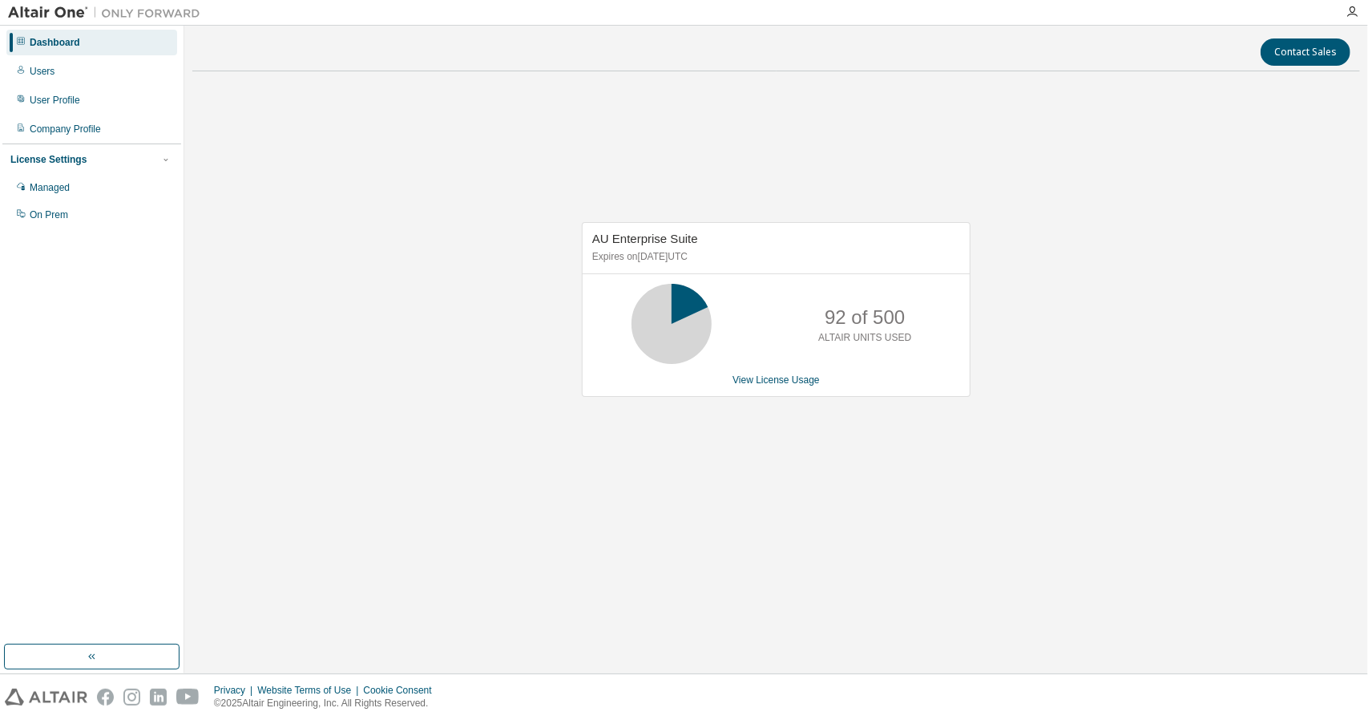
drag, startPoint x: 258, startPoint y: 651, endPoint x: 268, endPoint y: 645, distance: 11.8
click at [260, 650] on div "Contact Sales AU Enterprise Suite Expires on August 31, 2025 UTC 92 of 500 ALTA…" at bounding box center [776, 349] width 1168 height 631
drag, startPoint x: 856, startPoint y: 324, endPoint x: 793, endPoint y: 333, distance: 63.2
click at [822, 330] on div "92 of 500 ALTAIR UNITS USED" at bounding box center [865, 324] width 128 height 80
click at [692, 325] on icon at bounding box center [672, 324] width 40 height 40
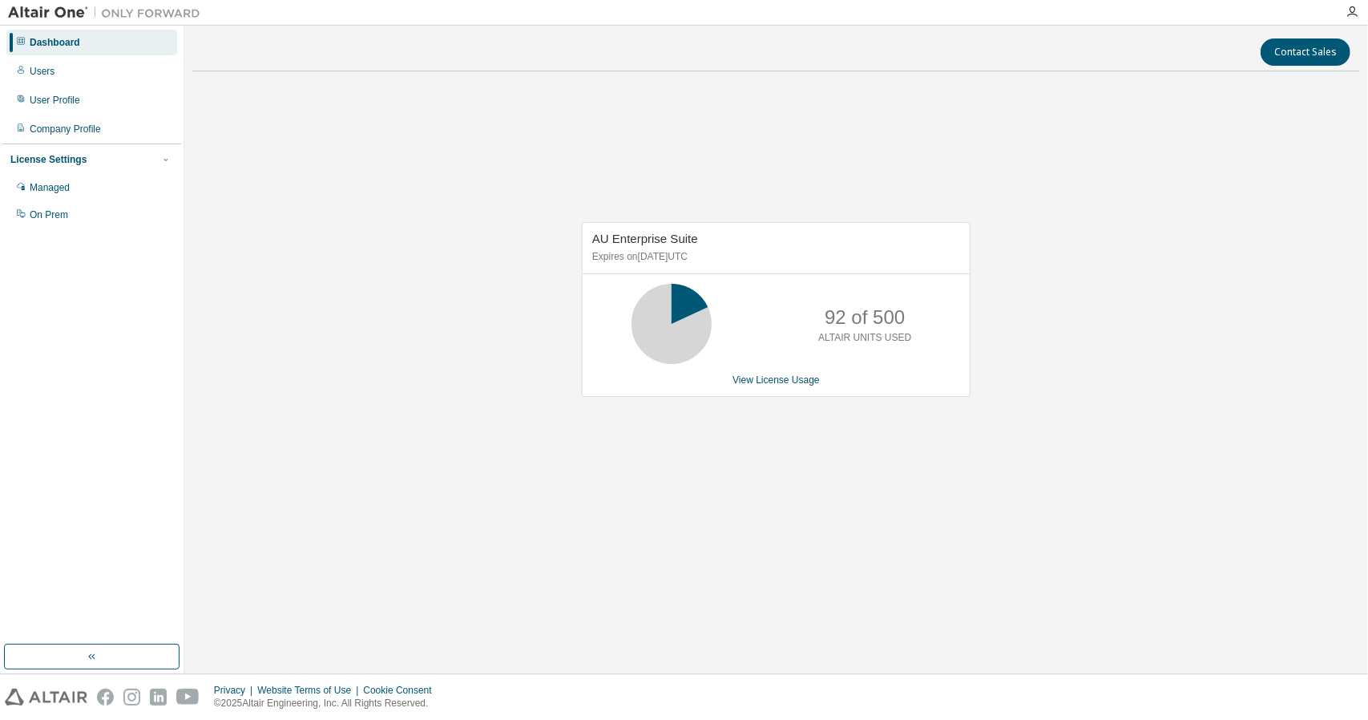
click at [688, 304] on icon at bounding box center [672, 324] width 40 height 40
click at [672, 256] on p "Expires on August 31, 2025 UTC" at bounding box center [774, 257] width 364 height 14
drag, startPoint x: 615, startPoint y: 251, endPoint x: 613, endPoint y: 240, distance: 10.5
click at [604, 250] on p "Expires on August 31, 2025 UTC" at bounding box center [774, 257] width 364 height 14
click at [615, 240] on span "AU Enterprise Suite" at bounding box center [645, 239] width 106 height 14
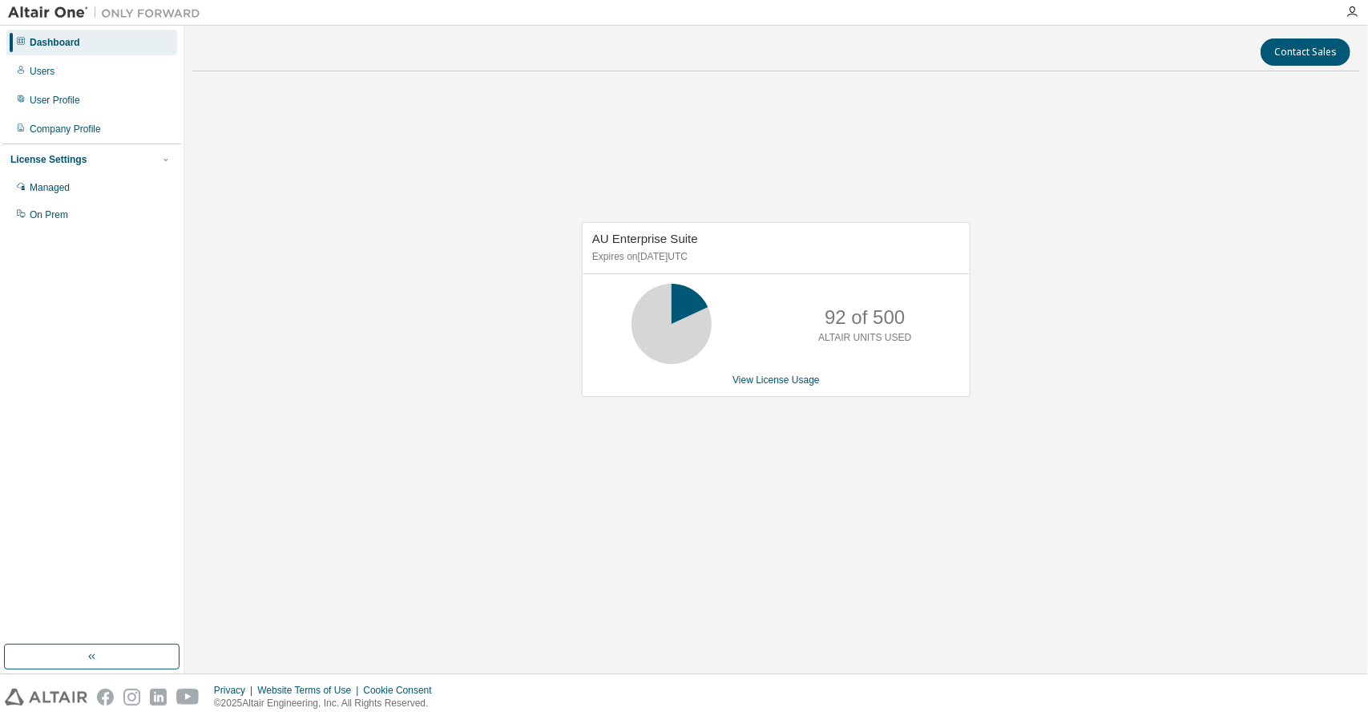
drag, startPoint x: 726, startPoint y: 264, endPoint x: 748, endPoint y: 301, distance: 42.5
click at [728, 265] on div "AU Enterprise Suite Expires on August 31, 2025 UTC" at bounding box center [776, 248] width 387 height 51
click at [769, 379] on link "View License Usage" at bounding box center [775, 379] width 87 height 11
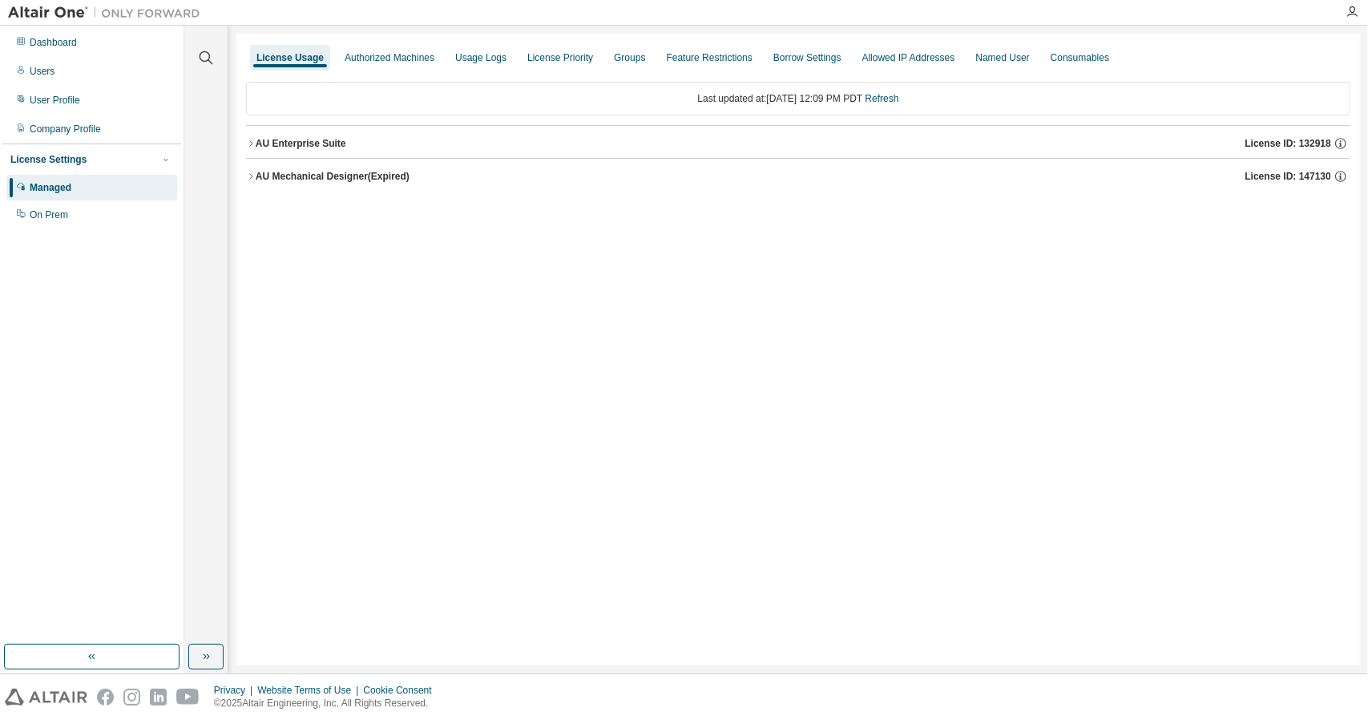
click at [543, 145] on div "AU Enterprise Suite License ID: 132918" at bounding box center [803, 143] width 1095 height 14
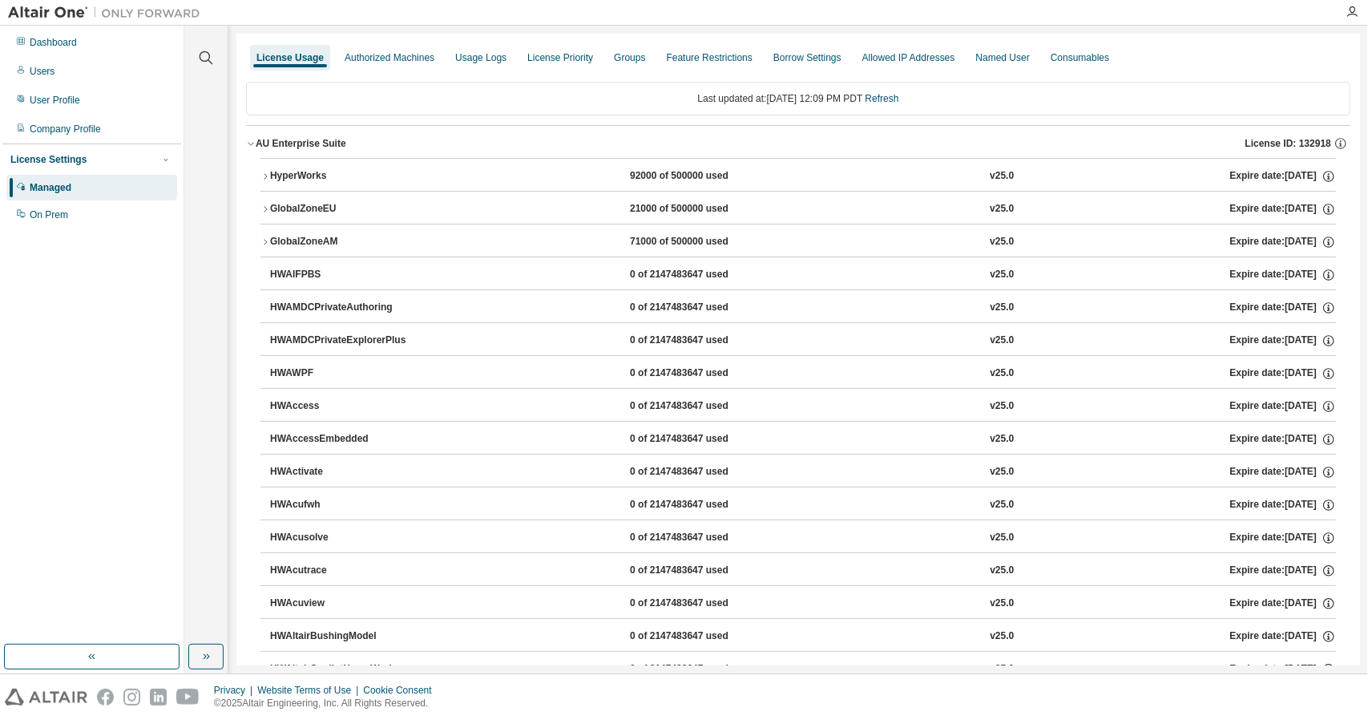
click at [64, 159] on div "License Settings" at bounding box center [48, 159] width 76 height 13
click at [64, 160] on div "License Settings" at bounding box center [48, 159] width 76 height 13
drag, startPoint x: 63, startPoint y: 163, endPoint x: 45, endPoint y: 233, distance: 72.7
click at [45, 233] on div "Dashboard Users User Profile Company Profile License Settings Managed On Prem" at bounding box center [91, 335] width 179 height 614
click at [1354, 10] on icon "button" at bounding box center [1352, 12] width 13 height 13
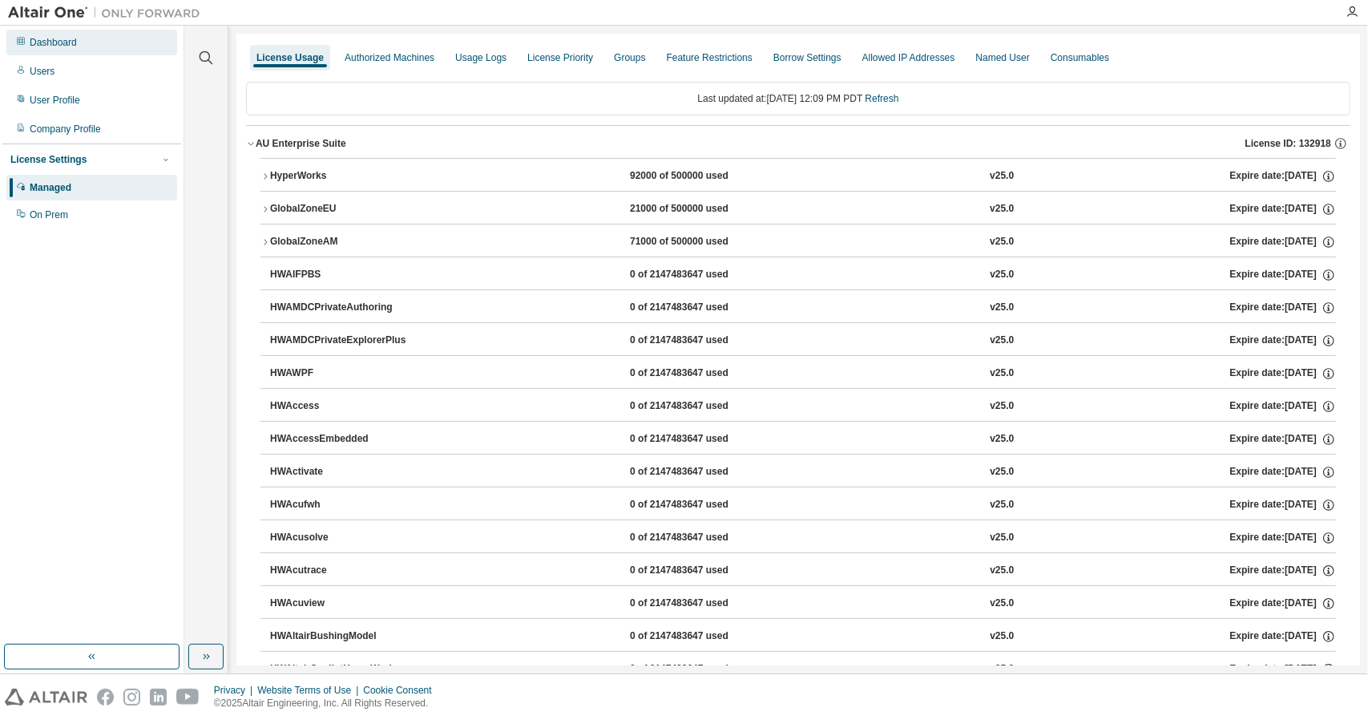
click at [33, 42] on div "Dashboard" at bounding box center [53, 42] width 47 height 13
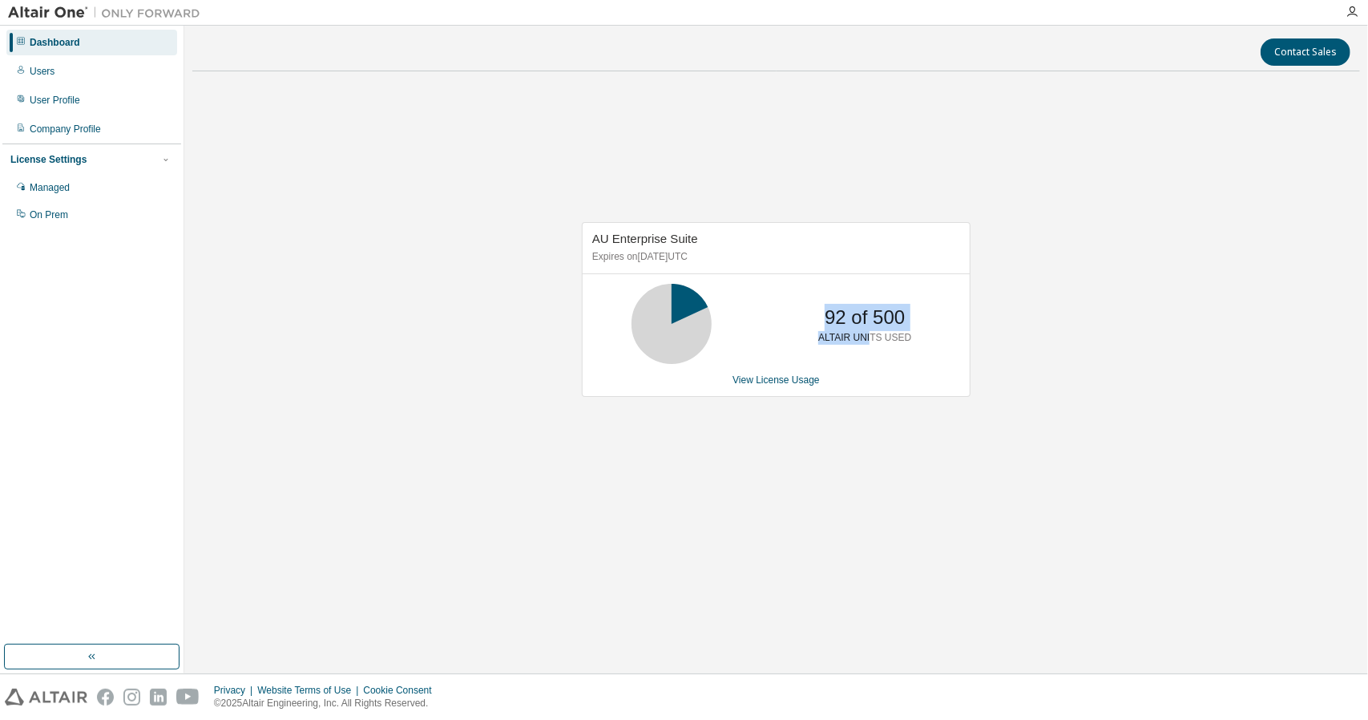
drag, startPoint x: 652, startPoint y: 292, endPoint x: 878, endPoint y: 332, distance: 229.5
click at [878, 332] on div "92 of 500 ALTAIR UNITS USED" at bounding box center [776, 324] width 387 height 80
click at [914, 334] on div "92 of 500 ALTAIR UNITS USED" at bounding box center [865, 324] width 128 height 80
